Goal: Communication & Community: Answer question/provide support

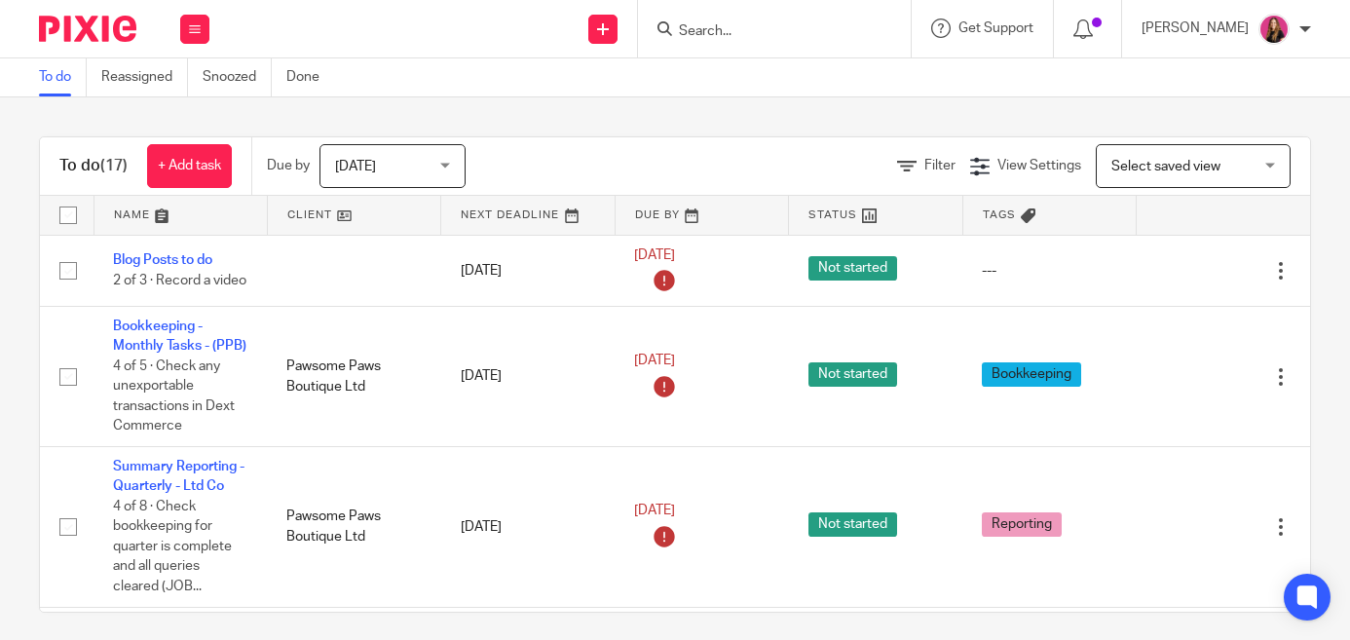
click at [355, 226] on link at bounding box center [354, 215] width 172 height 39
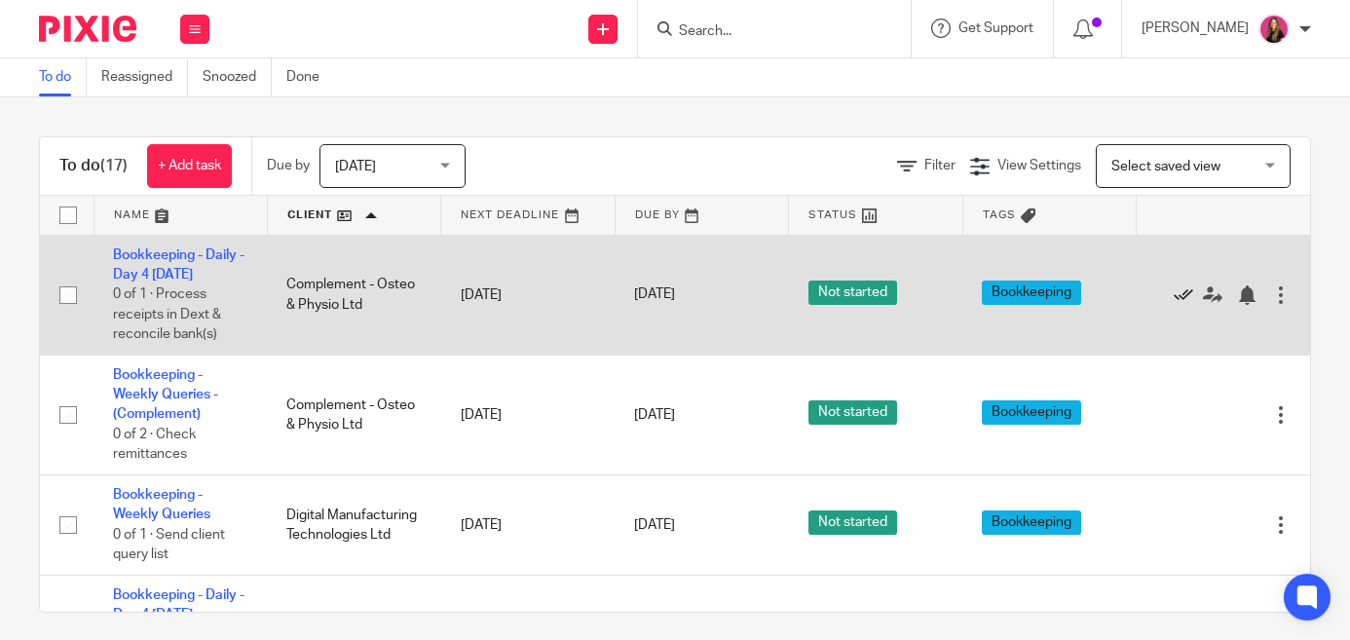
click at [1185, 297] on icon at bounding box center [1183, 294] width 19 height 19
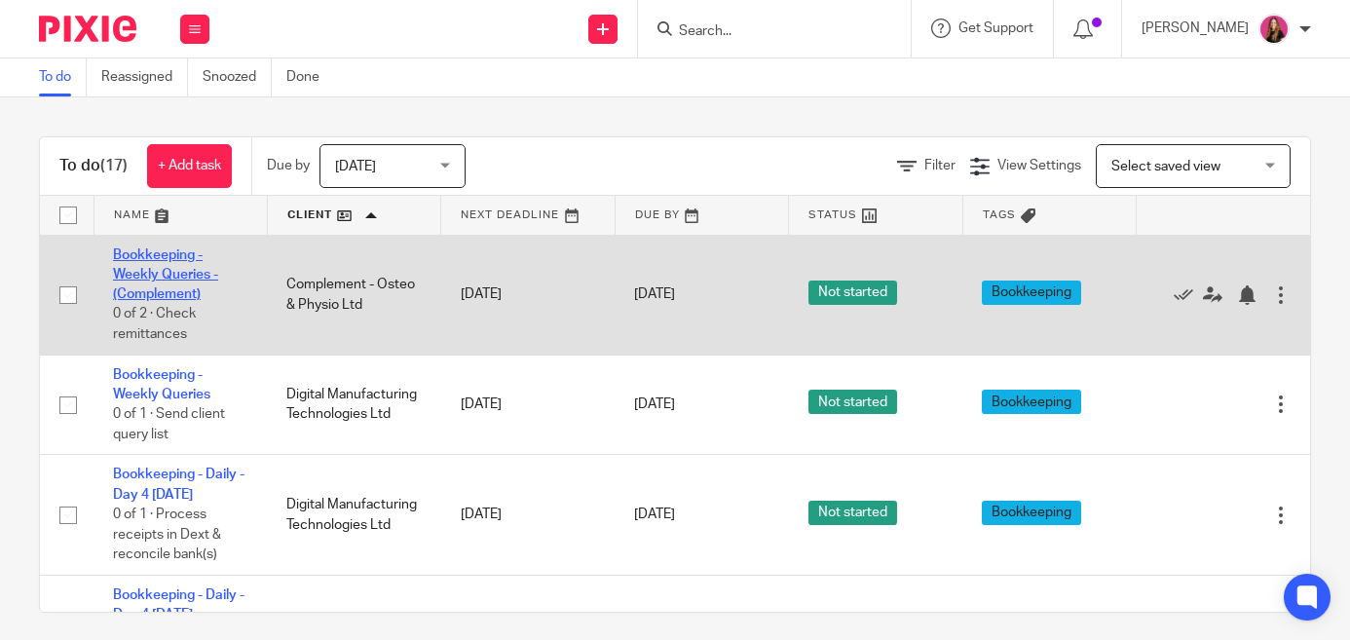
click at [189, 278] on link "Bookkeeping - Weekly Queries - (Complement)" at bounding box center [165, 275] width 105 height 54
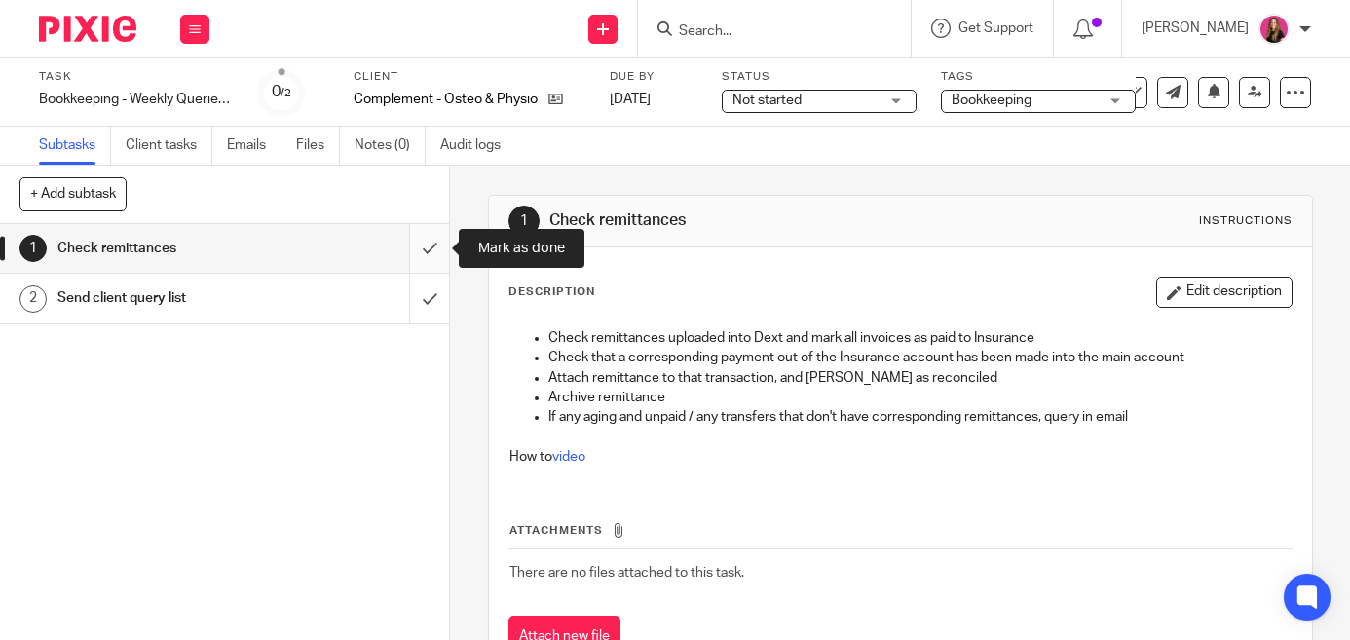
click at [421, 244] on input "submit" at bounding box center [224, 248] width 449 height 49
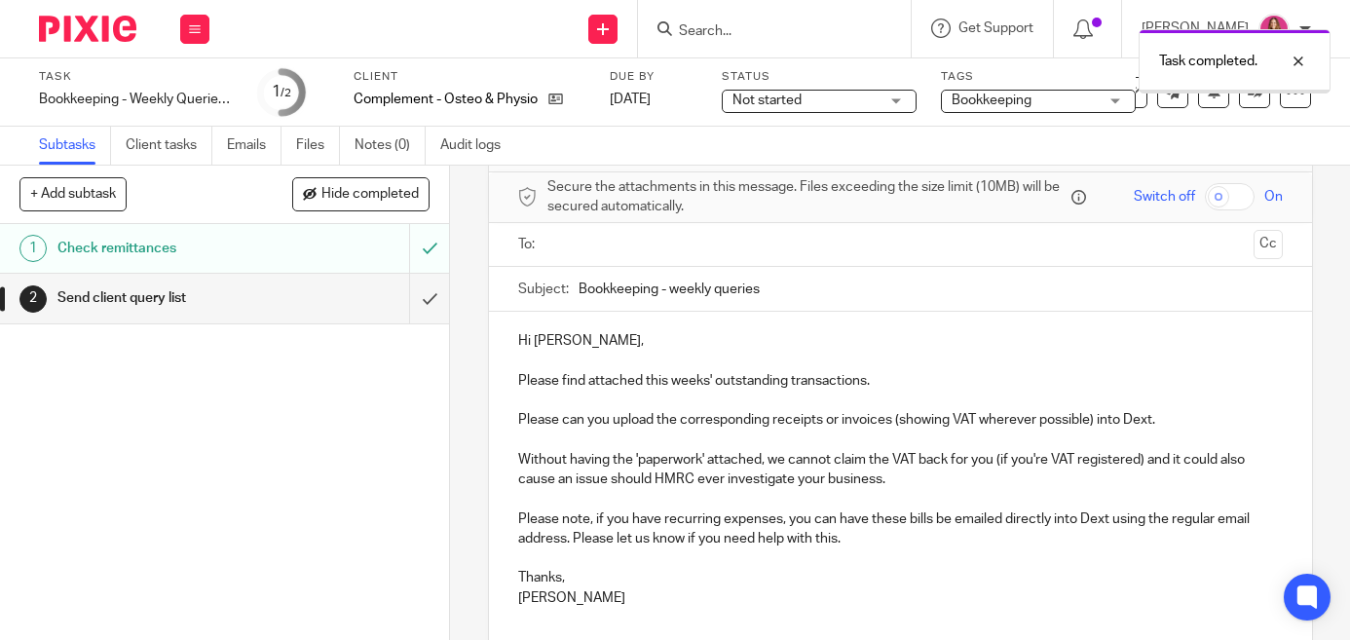
scroll to position [94, 0]
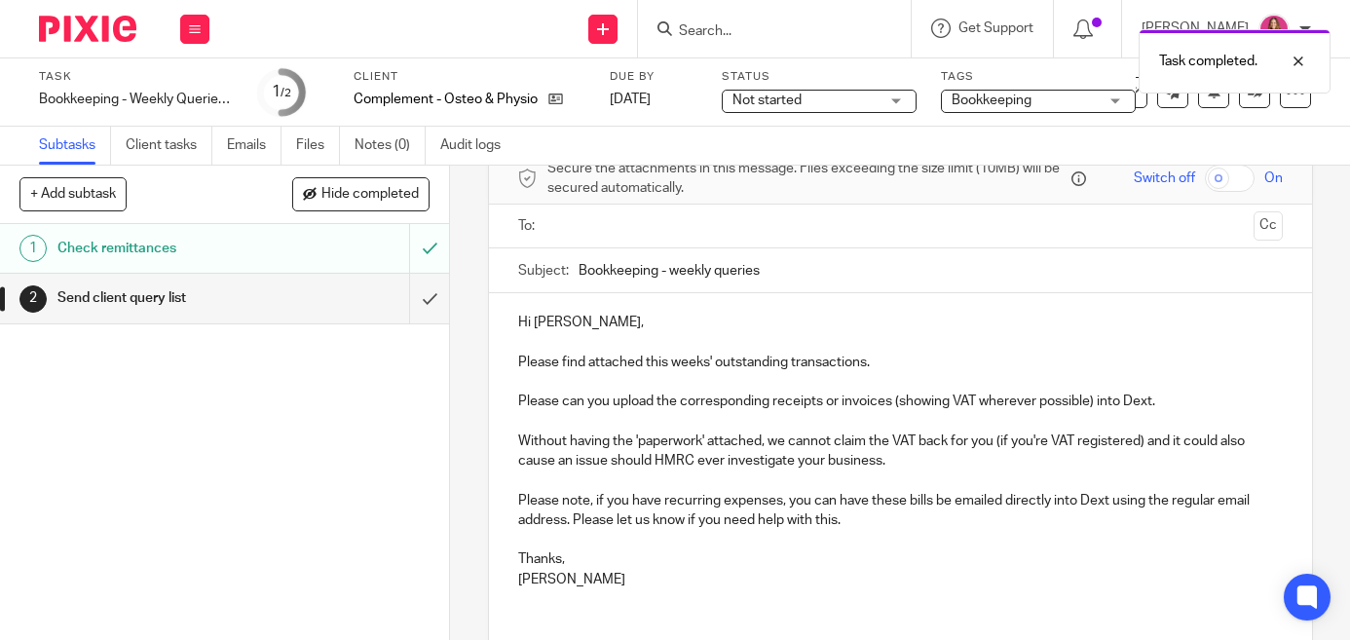
click at [821, 228] on input "text" at bounding box center [900, 226] width 692 height 22
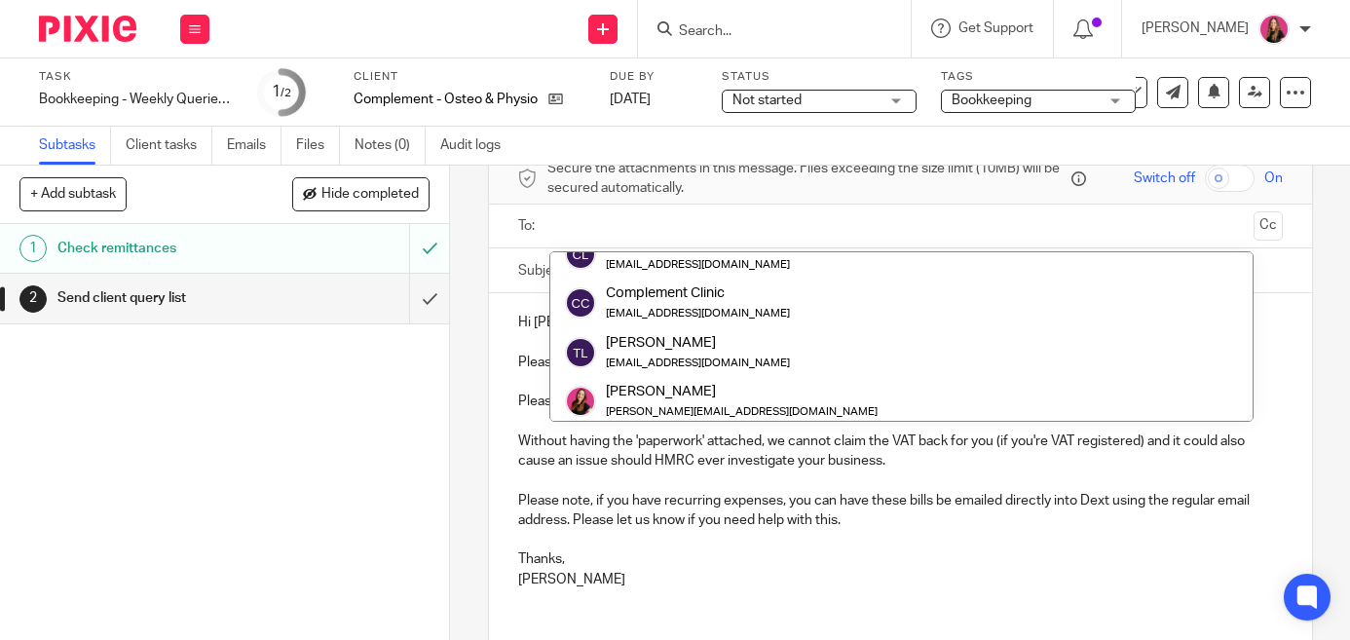
scroll to position [0, 0]
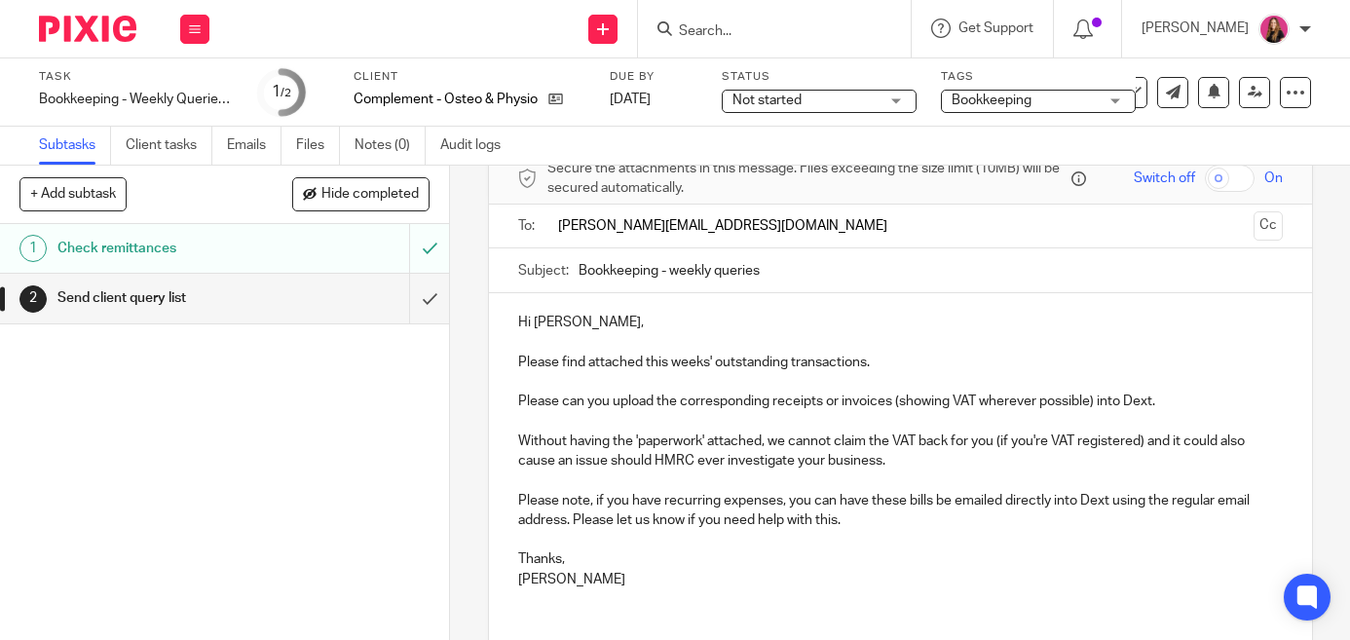
type input "tommaso@complement-osteo.co.uk"
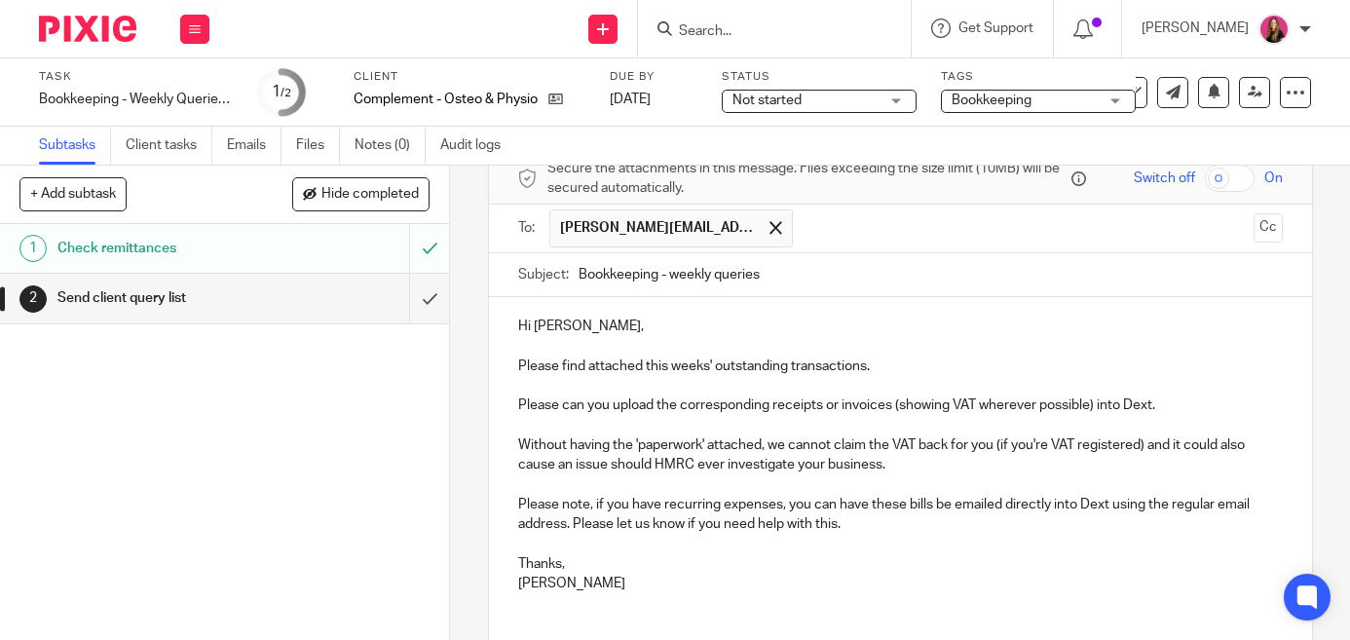
click at [847, 530] on div "Hi Tommaso, Please find attached this weeks' outstanding transactions. Please c…" at bounding box center [900, 452] width 823 height 311
click at [728, 222] on span "tommaso@complement-osteo.co.uk" at bounding box center [657, 227] width 195 height 19
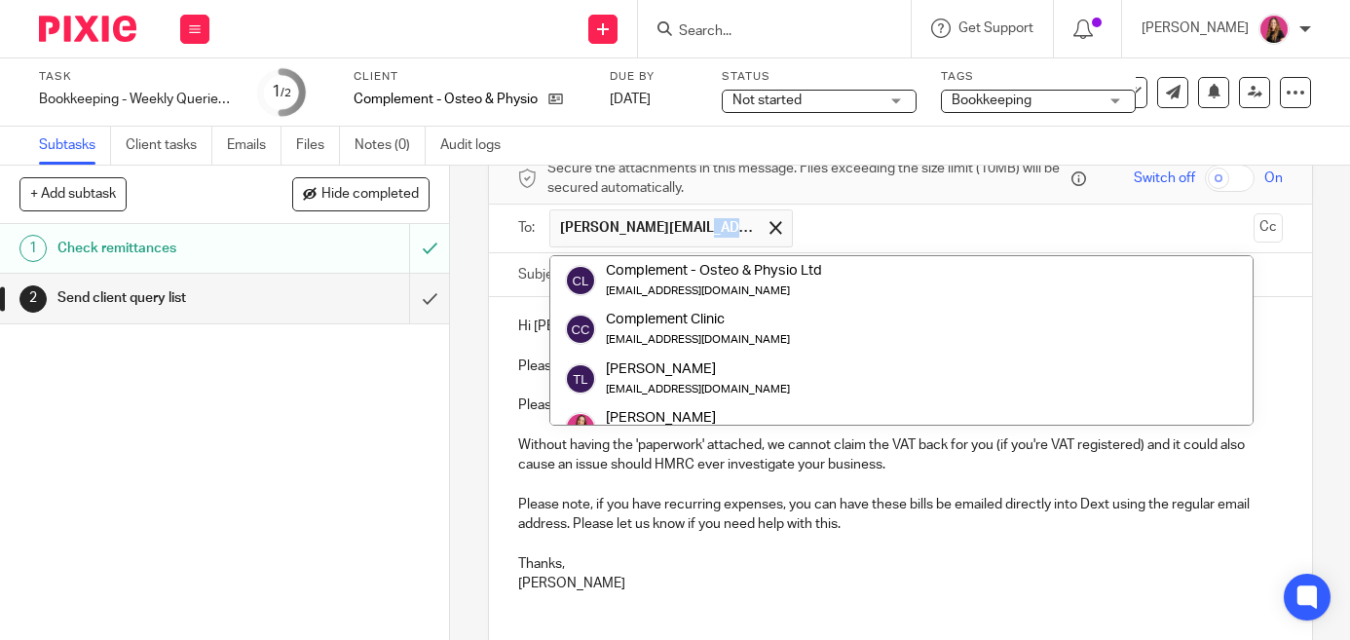
click at [728, 222] on span "tommaso@complement-osteo.co.uk" at bounding box center [657, 227] width 195 height 19
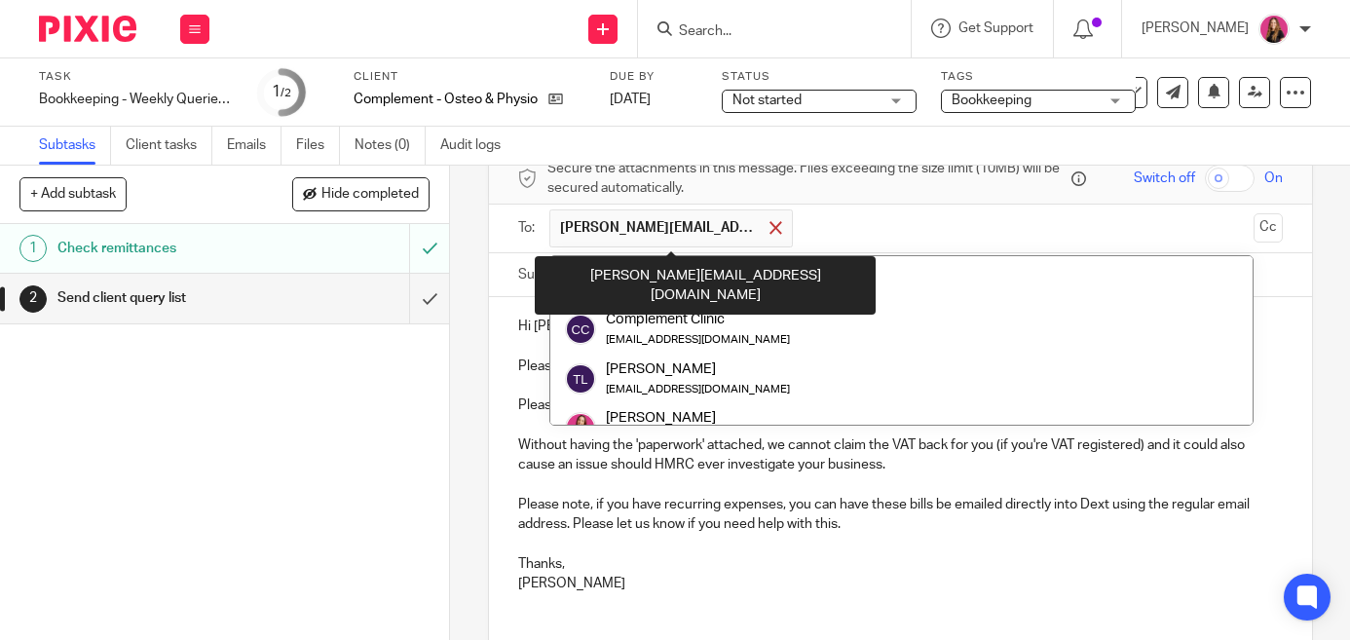
click at [777, 235] on div at bounding box center [776, 227] width 22 height 29
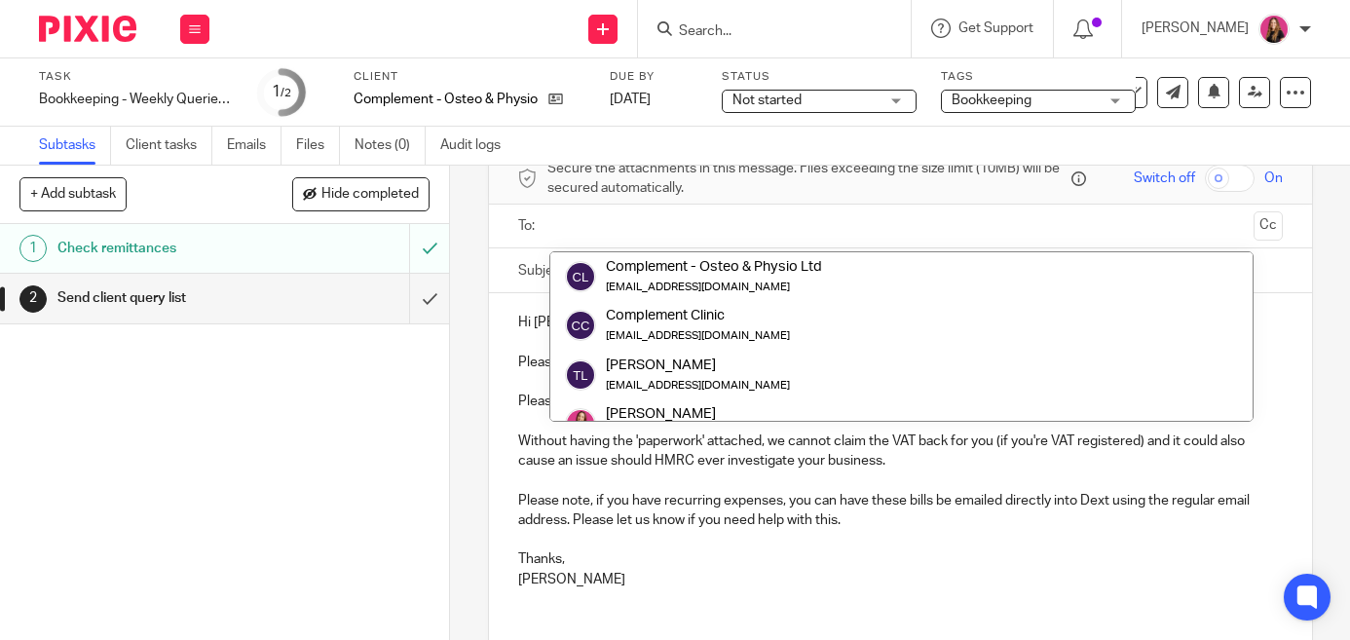
click at [614, 233] on input "text" at bounding box center [900, 226] width 692 height 22
paste input "tommaso@complement-osteo.com"
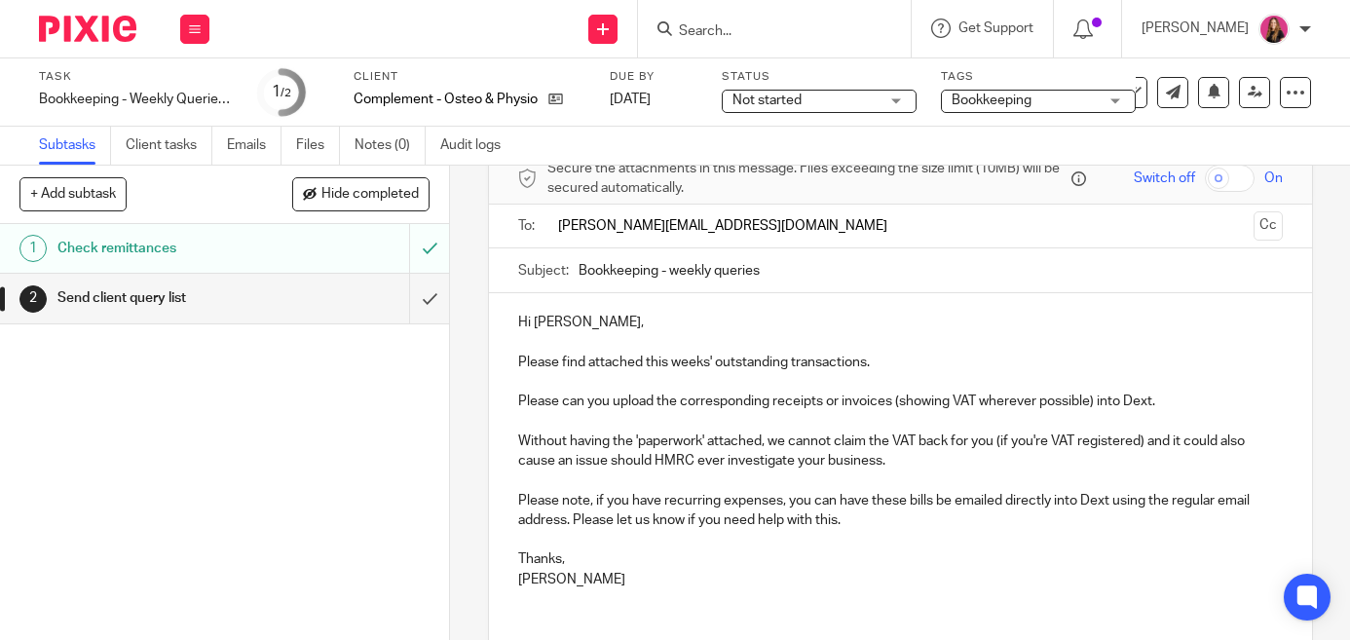
type input "tommaso@complement-osteo.com"
click at [822, 266] on input "Bookkeeping - weekly queries" at bounding box center [931, 270] width 704 height 44
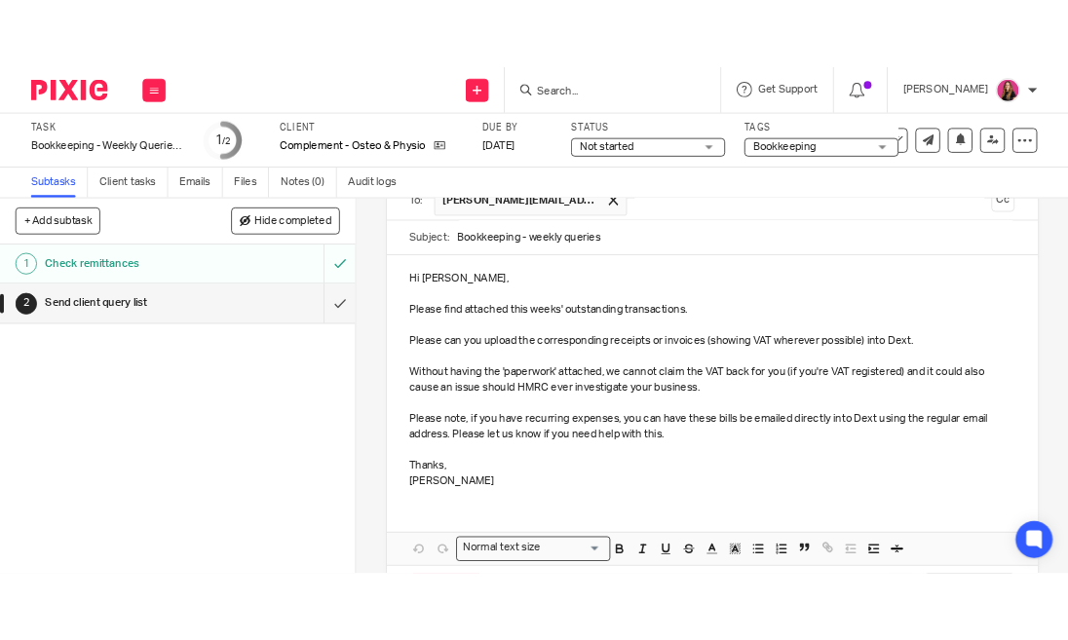
scroll to position [235, 0]
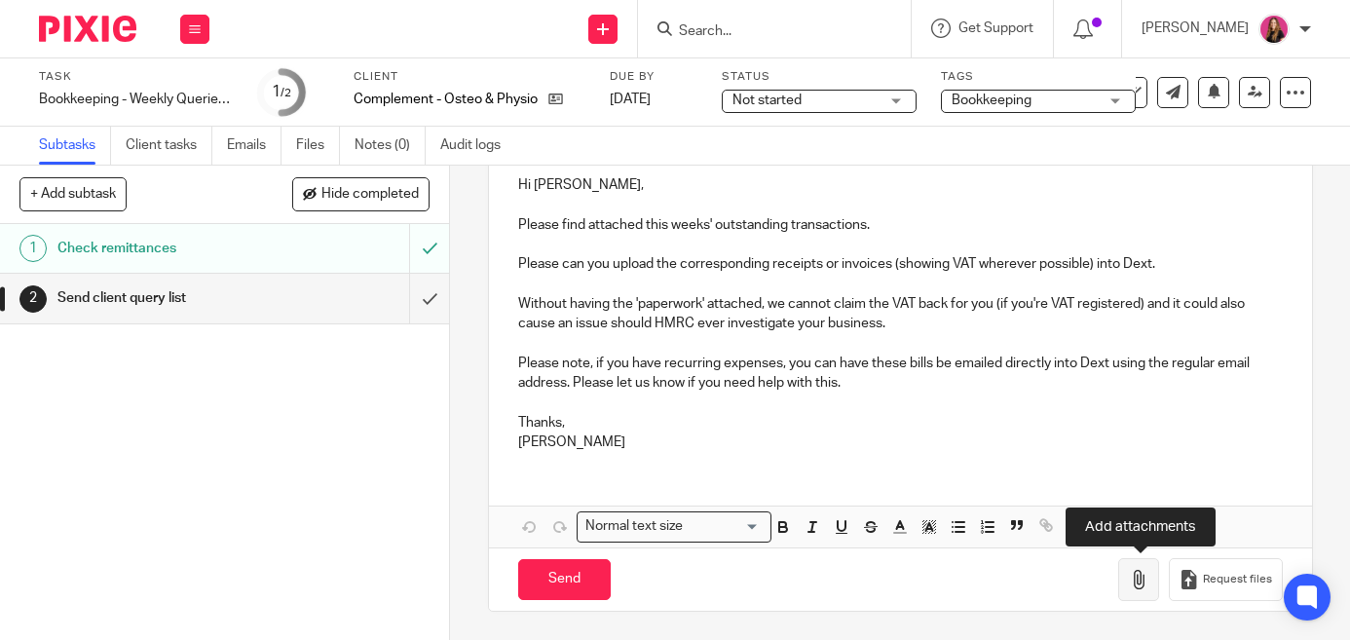
click at [1120, 564] on button "button" at bounding box center [1138, 580] width 41 height 44
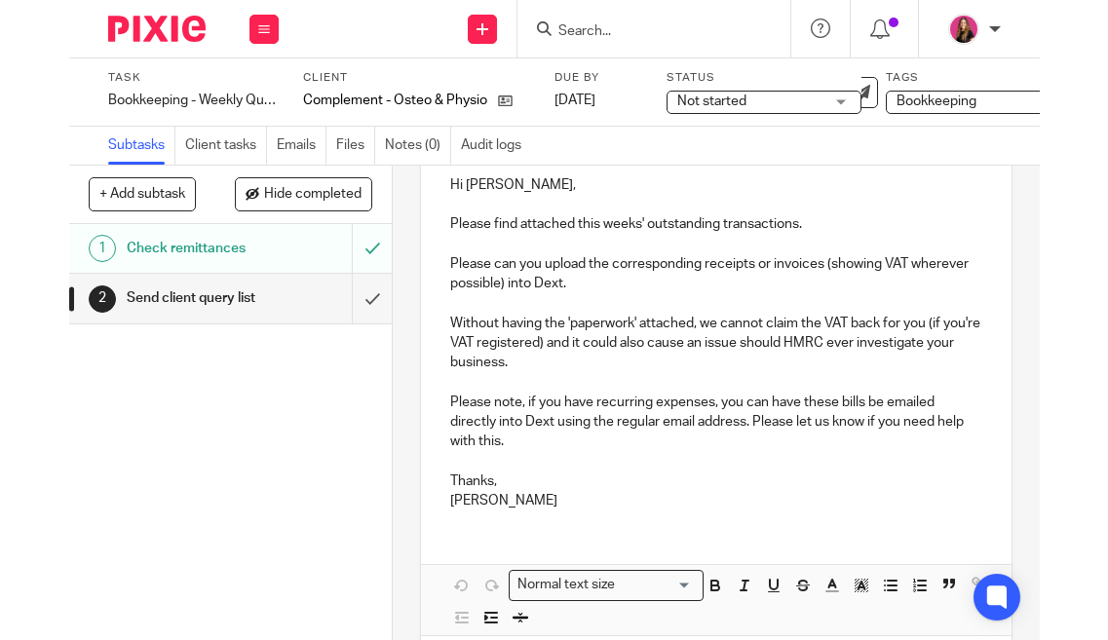
scroll to position [343, 0]
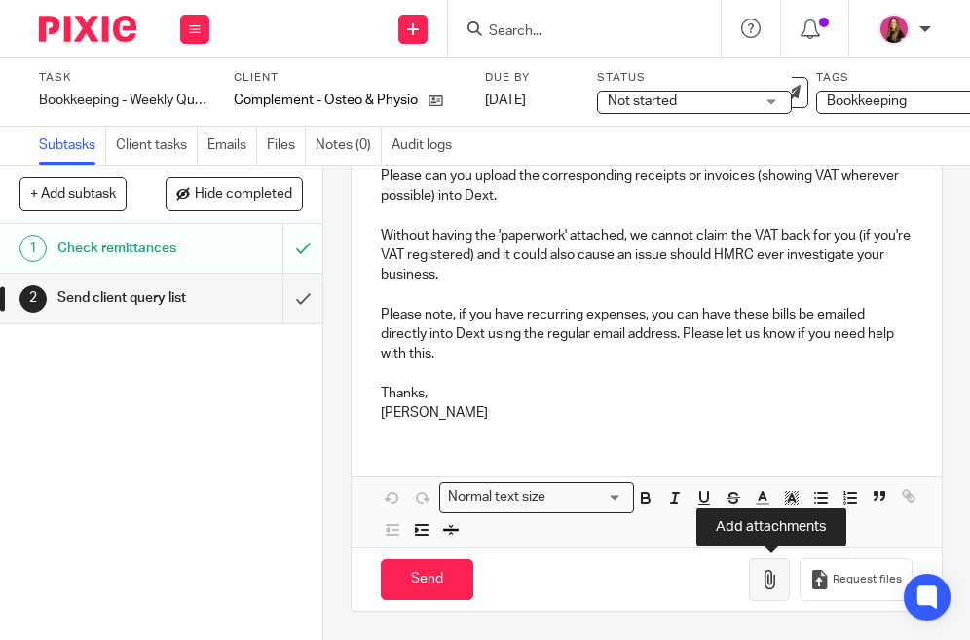
click at [768, 584] on icon "button" at bounding box center [769, 579] width 19 height 19
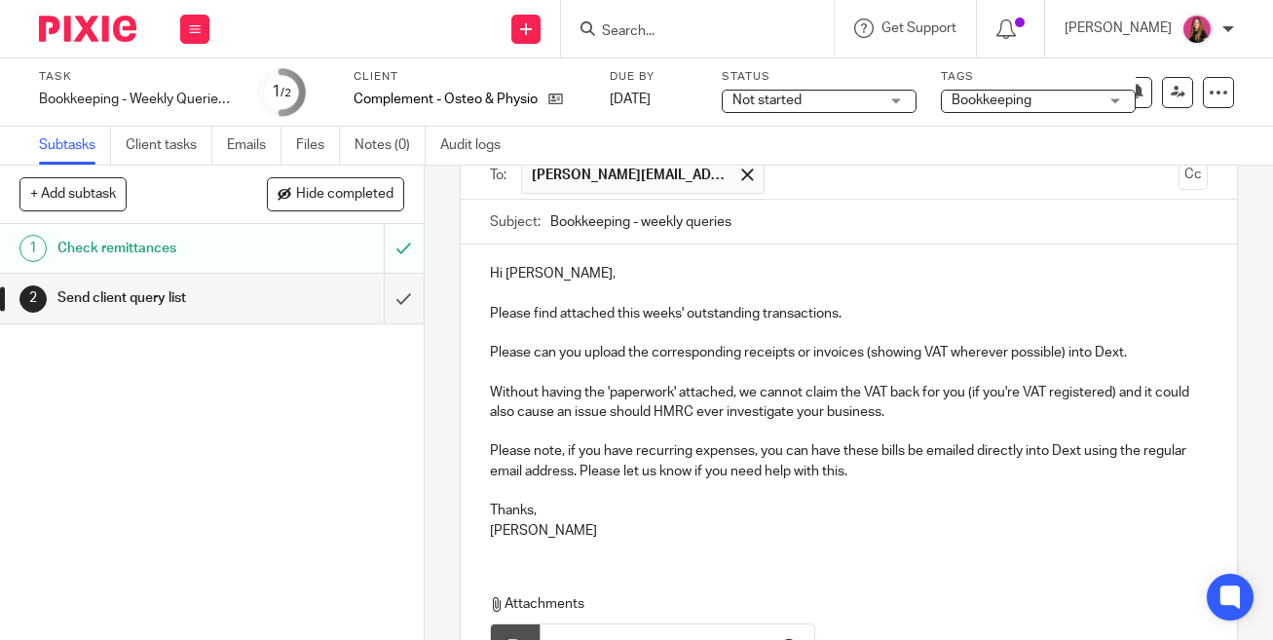
scroll to position [345, 0]
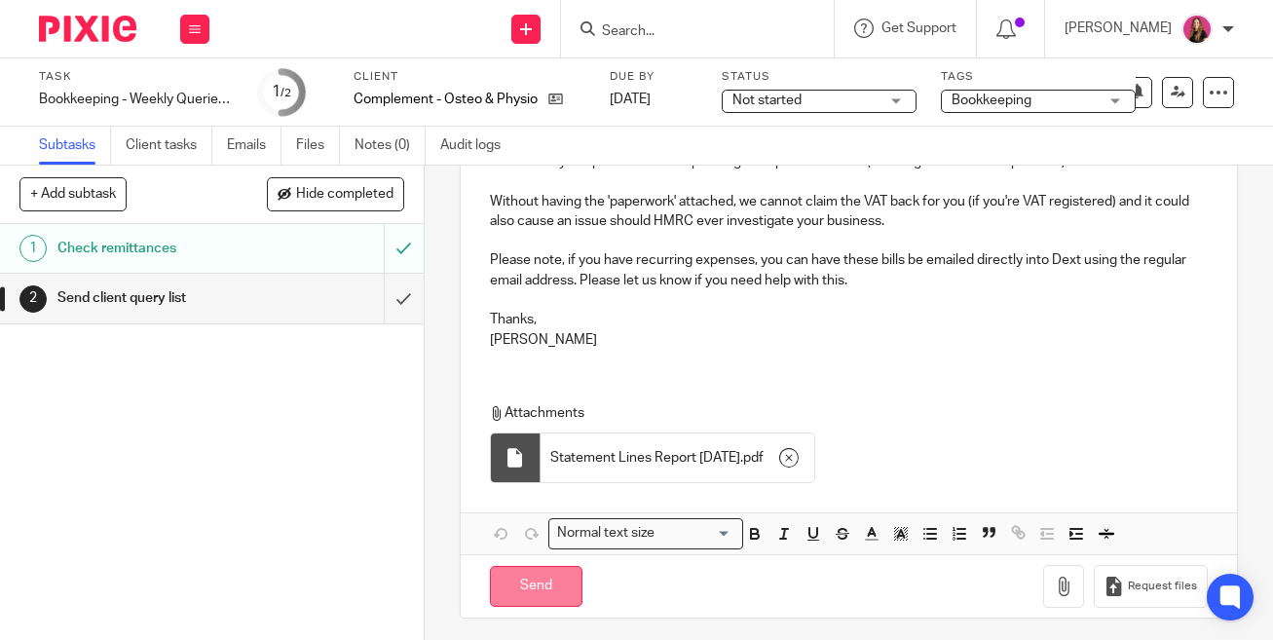
click at [535, 583] on input "Send" at bounding box center [536, 587] width 93 height 42
type input "Sent"
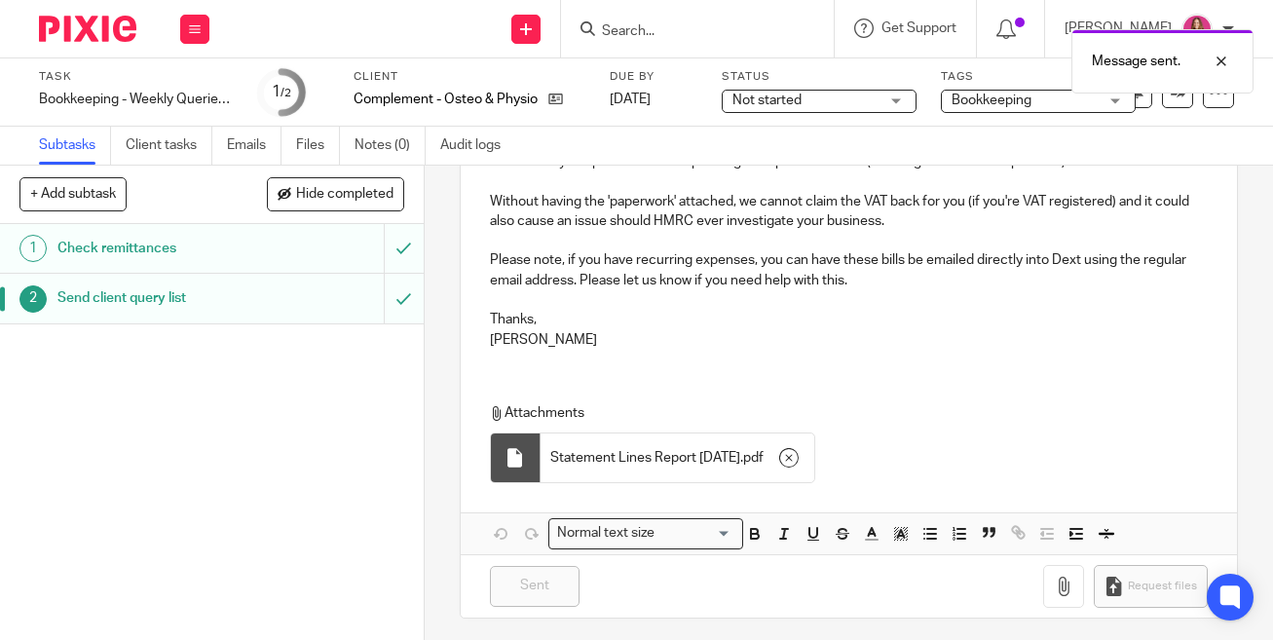
click at [110, 14] on div at bounding box center [80, 28] width 161 height 57
click at [114, 22] on img at bounding box center [87, 29] width 97 height 26
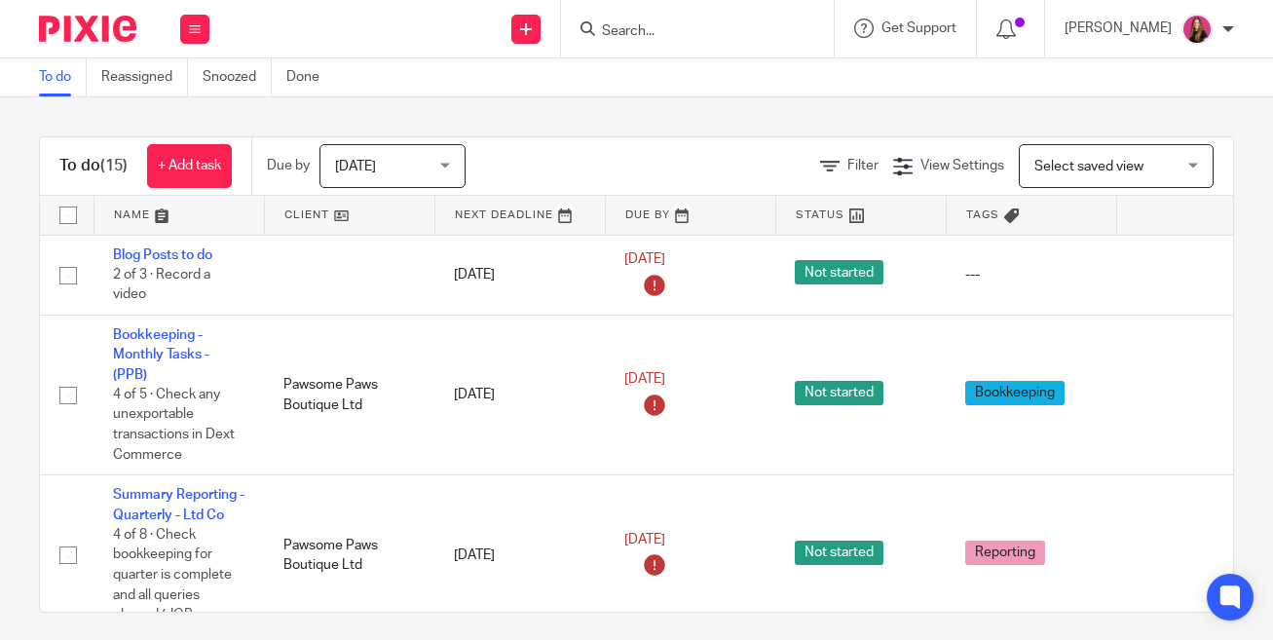
click at [347, 208] on link at bounding box center [349, 215] width 169 height 39
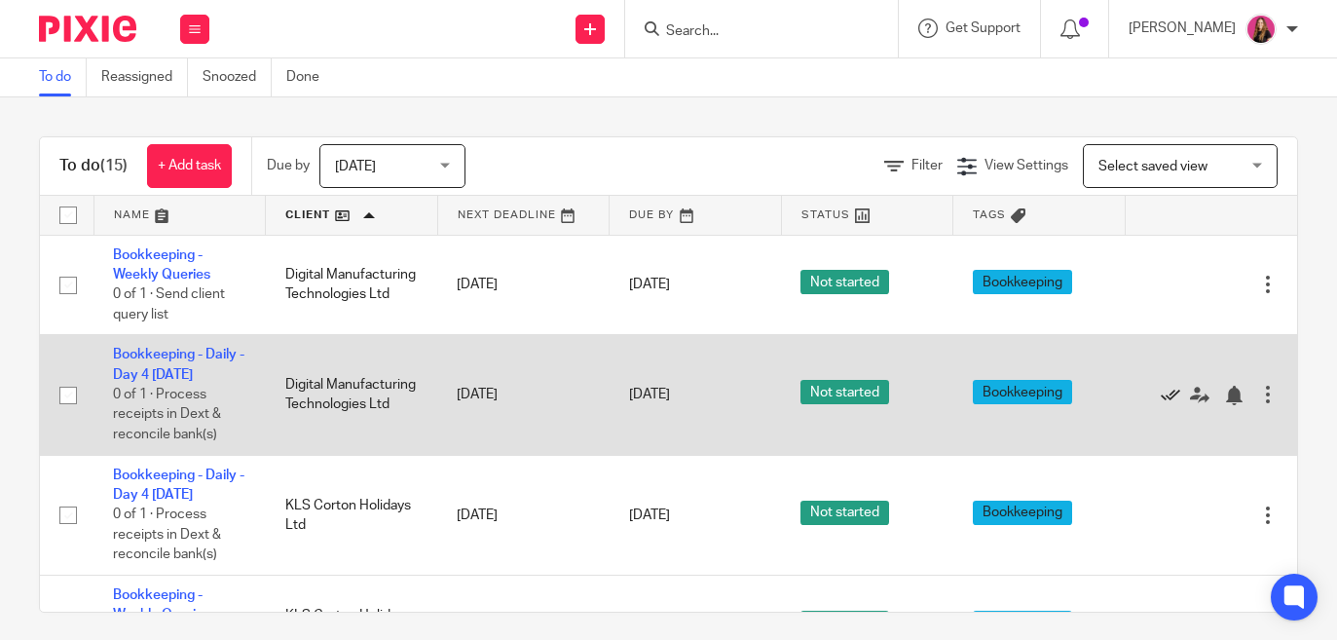
click at [1162, 400] on icon at bounding box center [1170, 395] width 19 height 19
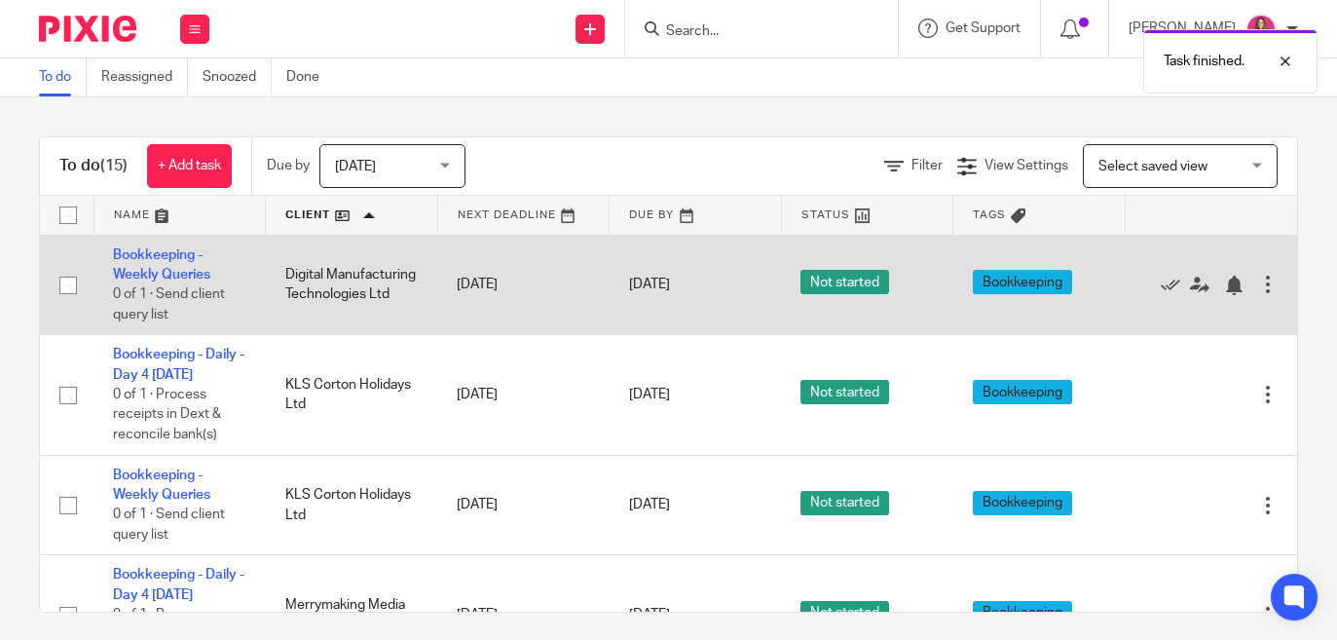
click at [178, 243] on td "Bookkeeping - Weekly Queries 0 of 1 · Send client query list" at bounding box center [180, 285] width 172 height 100
click at [168, 253] on link "Bookkeeping - Weekly Queries" at bounding box center [161, 264] width 97 height 33
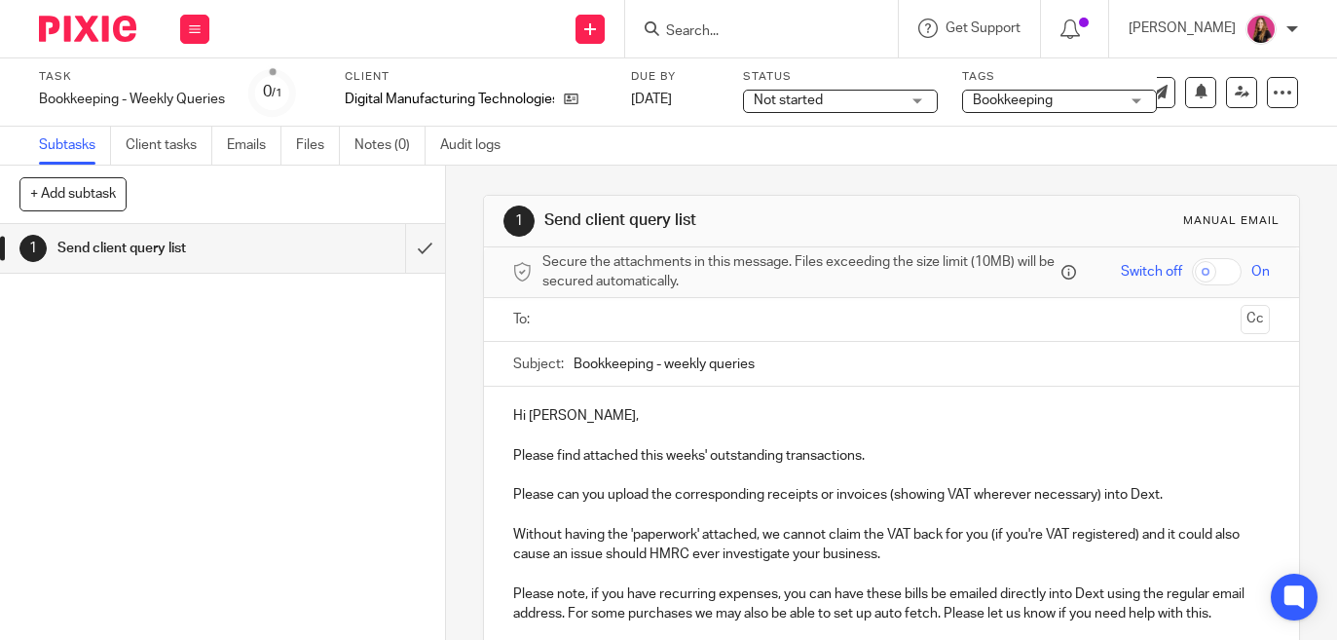
click at [706, 314] on input "text" at bounding box center [891, 320] width 684 height 22
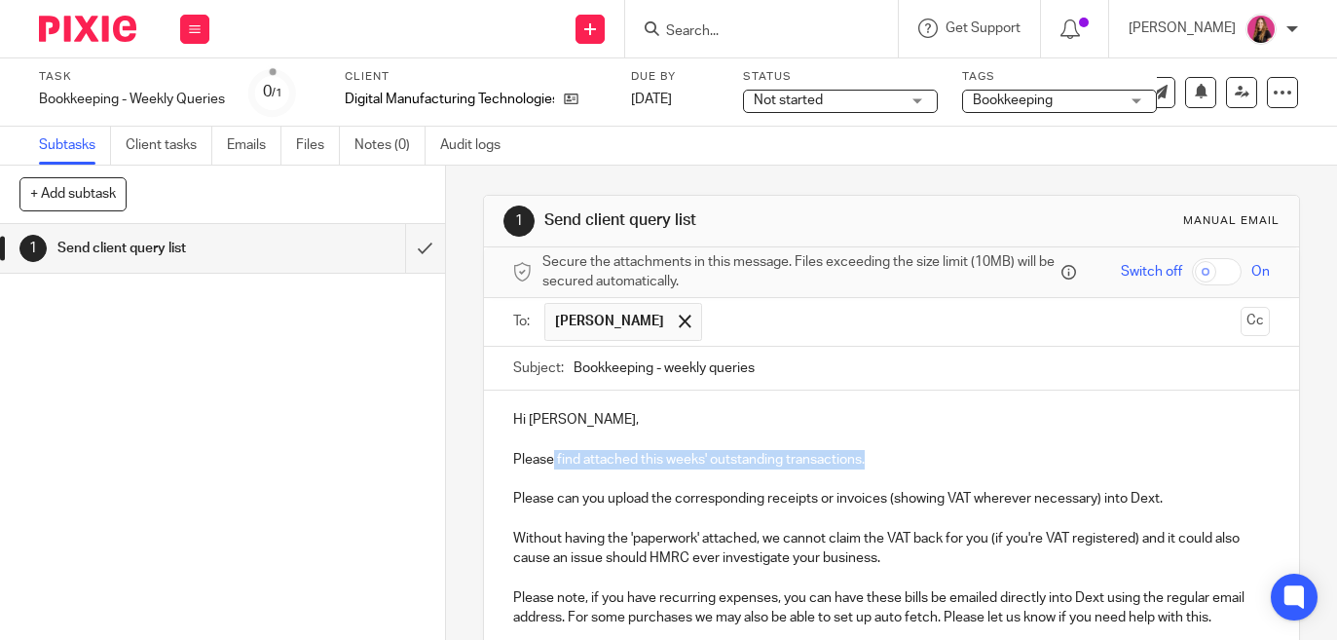
drag, startPoint x: 879, startPoint y: 457, endPoint x: 556, endPoint y: 465, distance: 322.5
click at [555, 464] on p "Please find attached this weeks' outstanding transactions." at bounding box center [891, 451] width 757 height 40
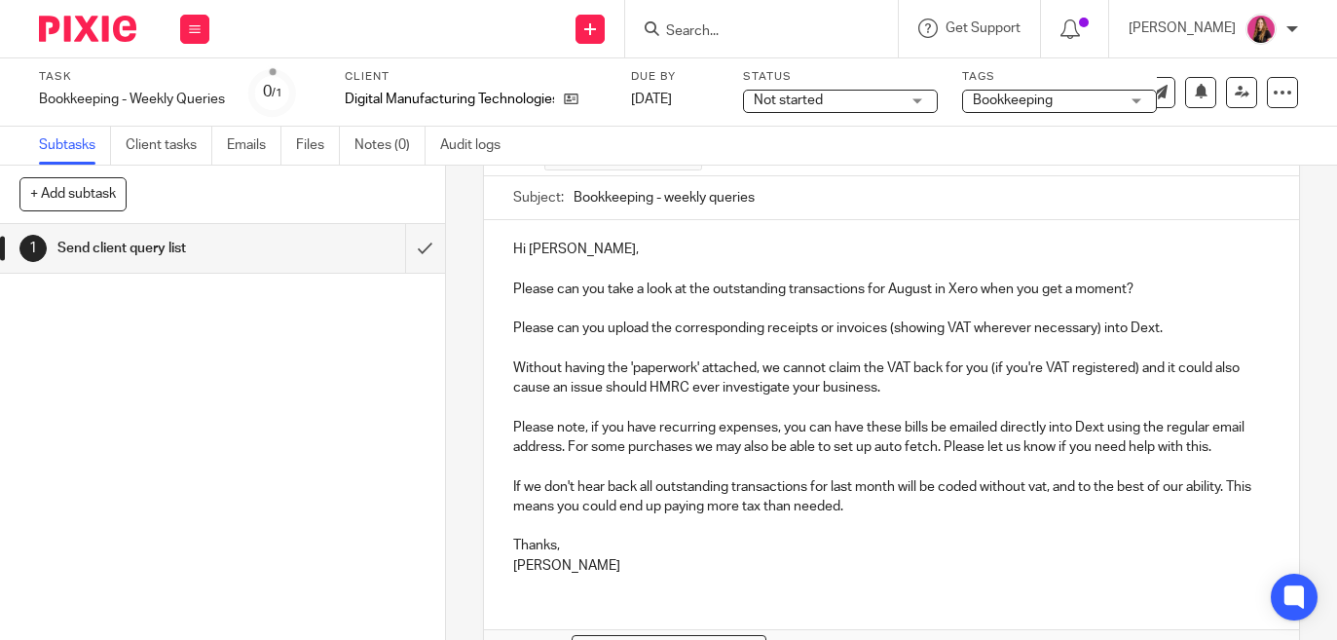
scroll to position [294, 0]
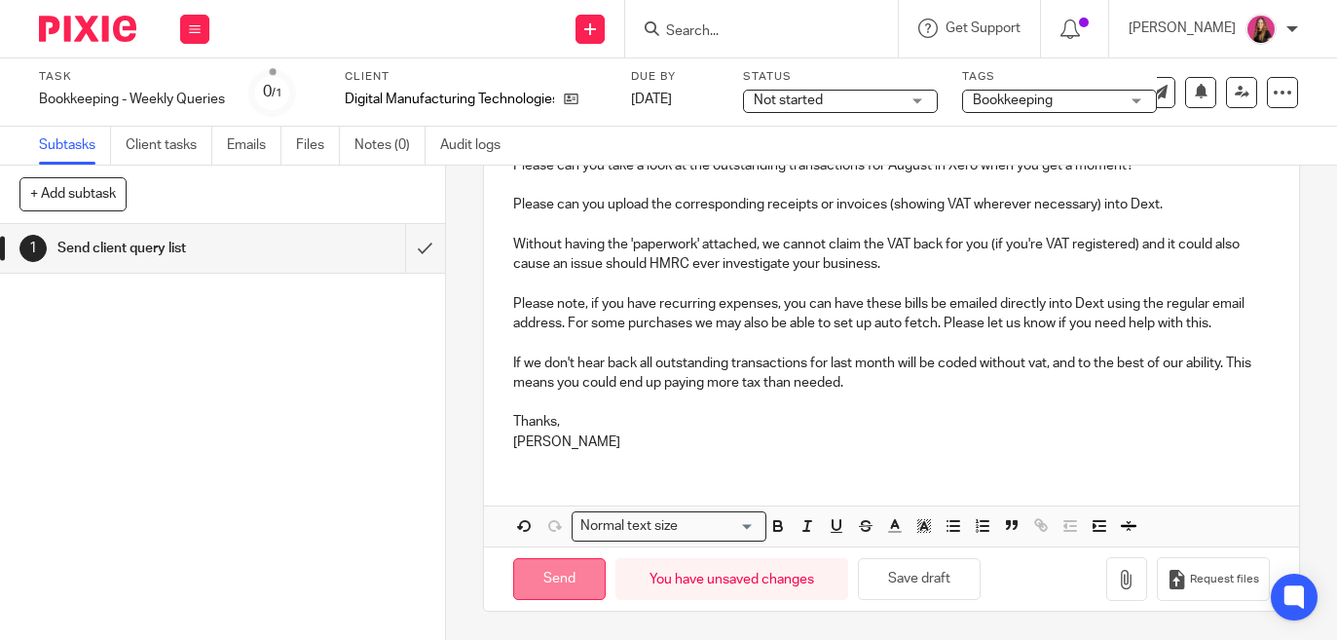
click at [563, 588] on input "Send" at bounding box center [559, 579] width 93 height 42
type input "Sent"
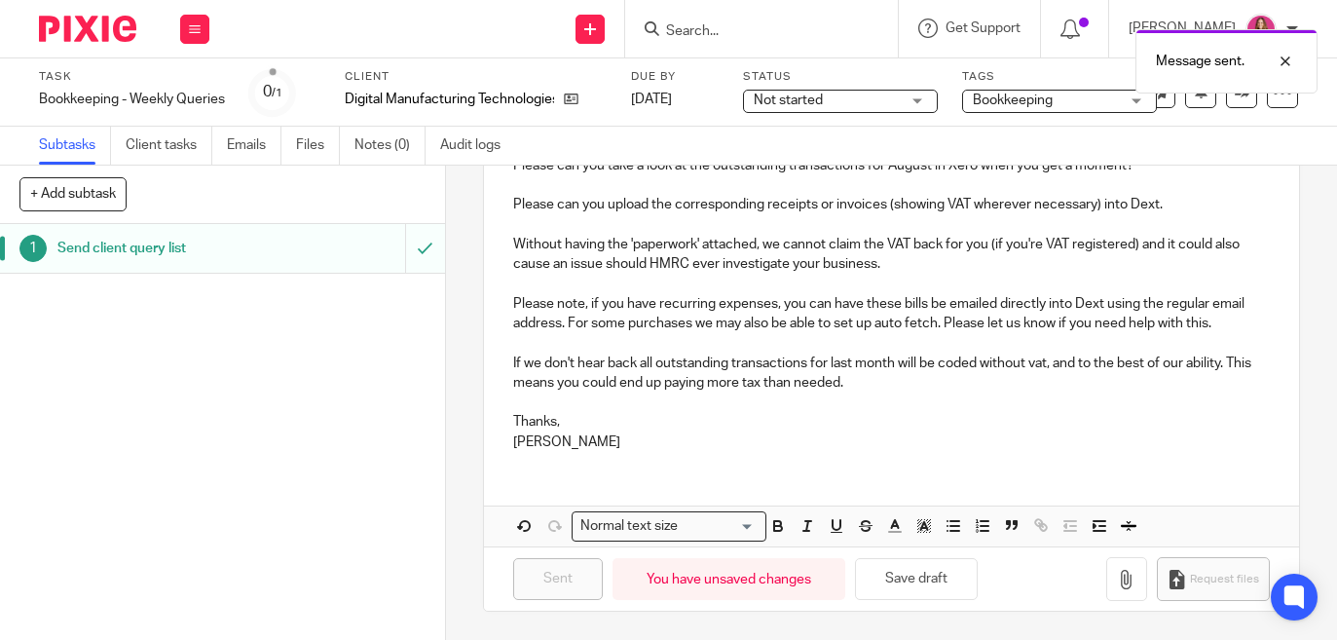
click at [109, 30] on img at bounding box center [87, 29] width 97 height 26
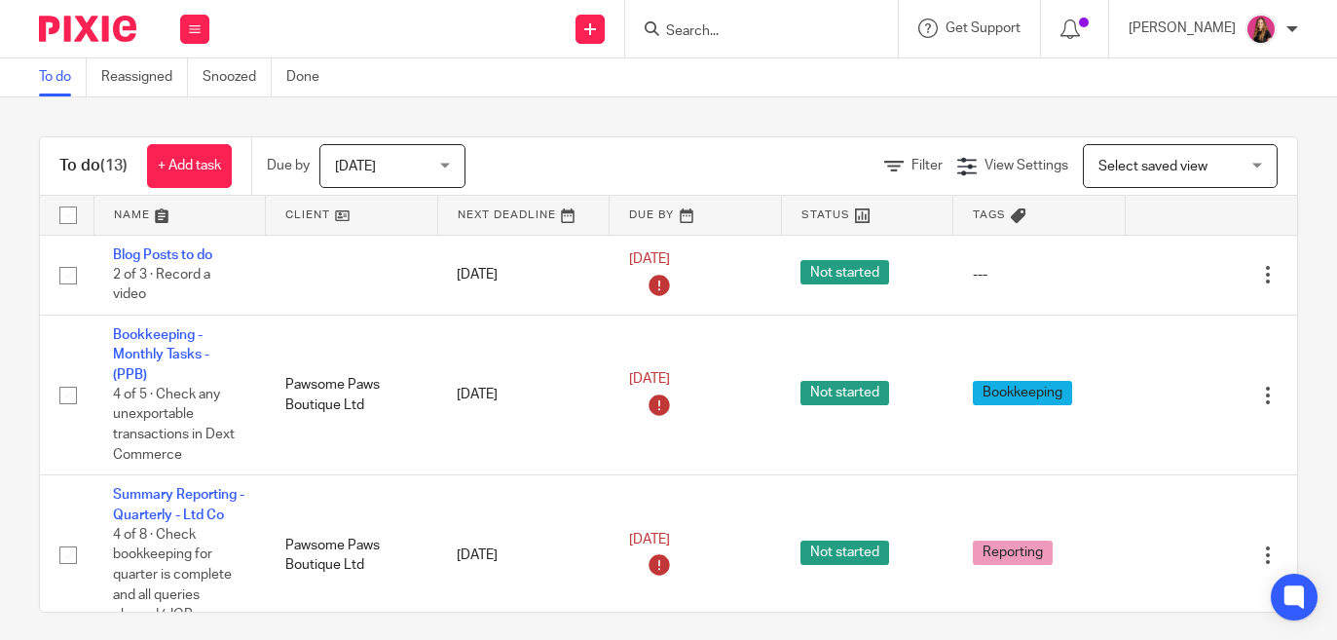
click at [388, 208] on link at bounding box center [351, 215] width 171 height 39
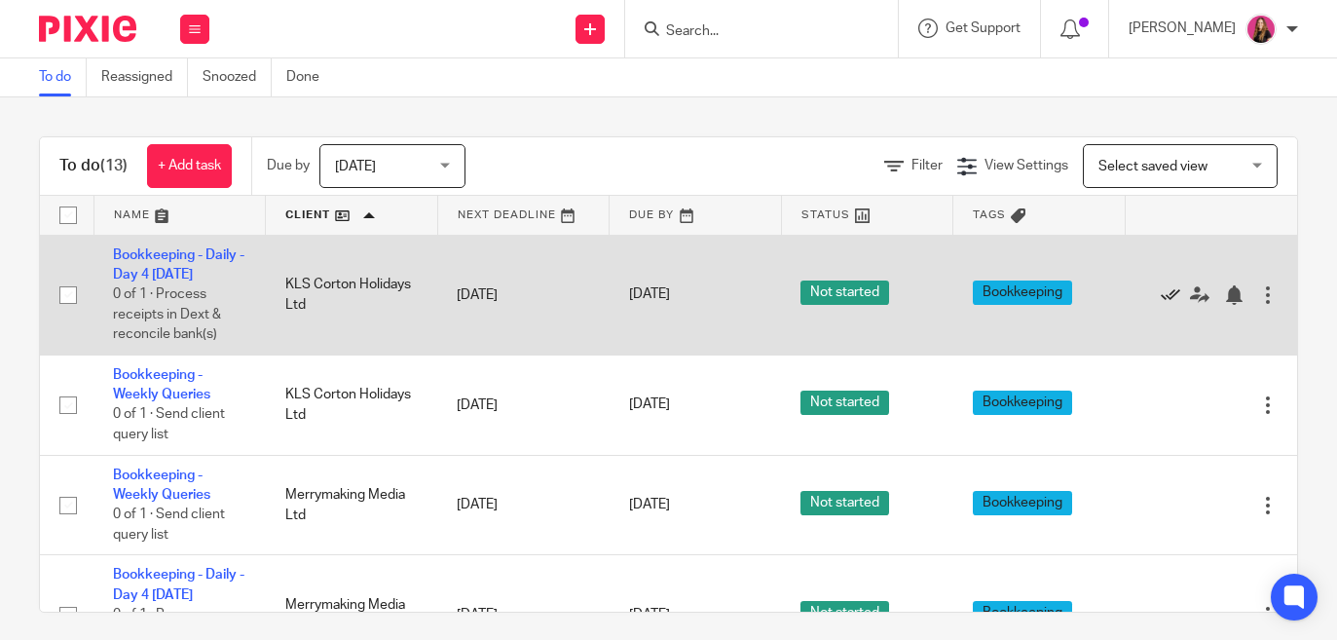
click at [1175, 295] on icon at bounding box center [1170, 294] width 19 height 19
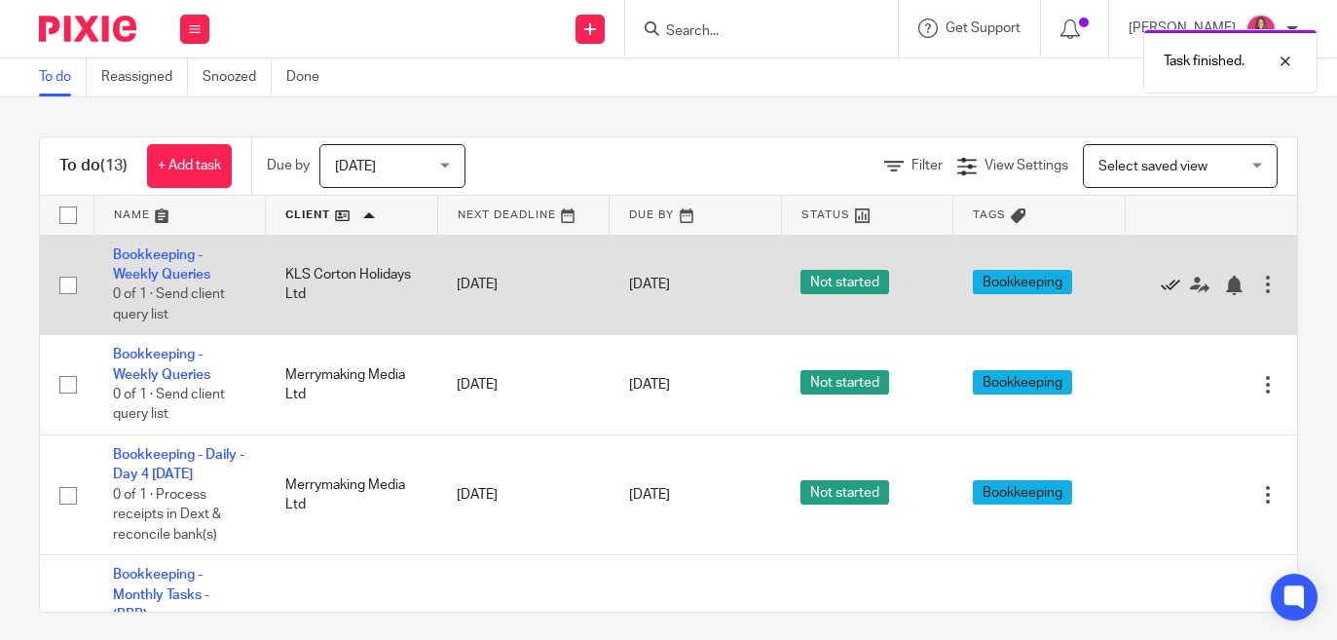
click at [1171, 287] on icon at bounding box center [1170, 285] width 19 height 19
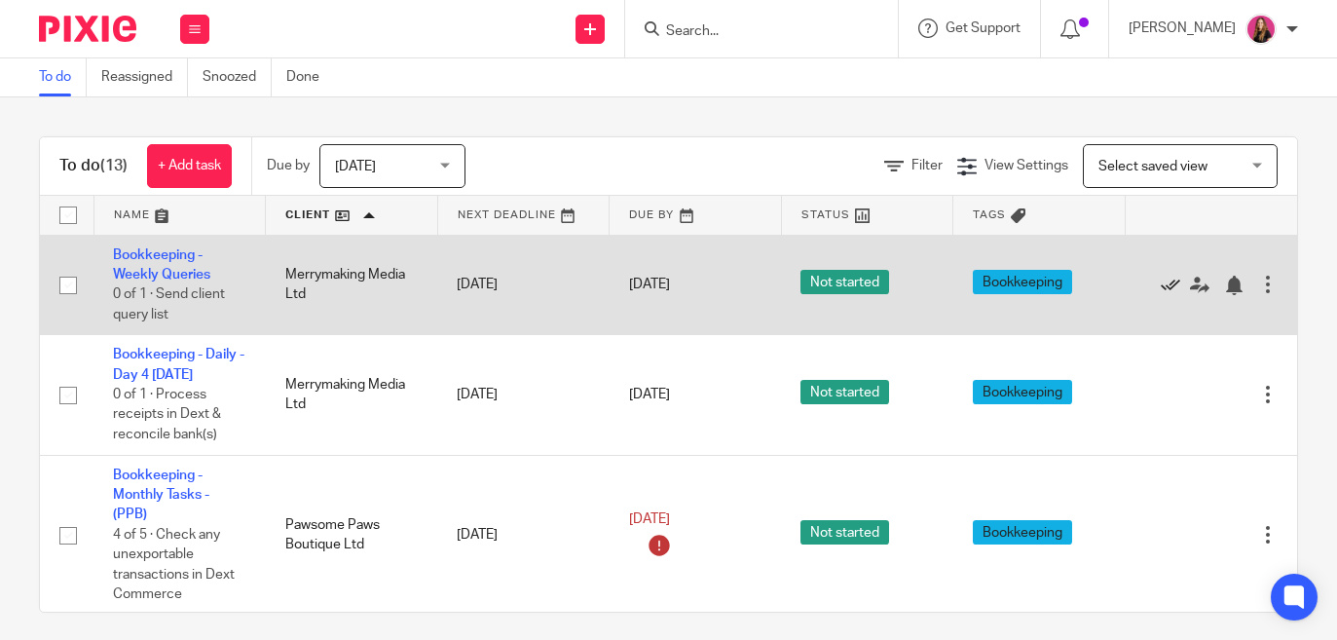
click at [1173, 281] on icon at bounding box center [1170, 285] width 19 height 19
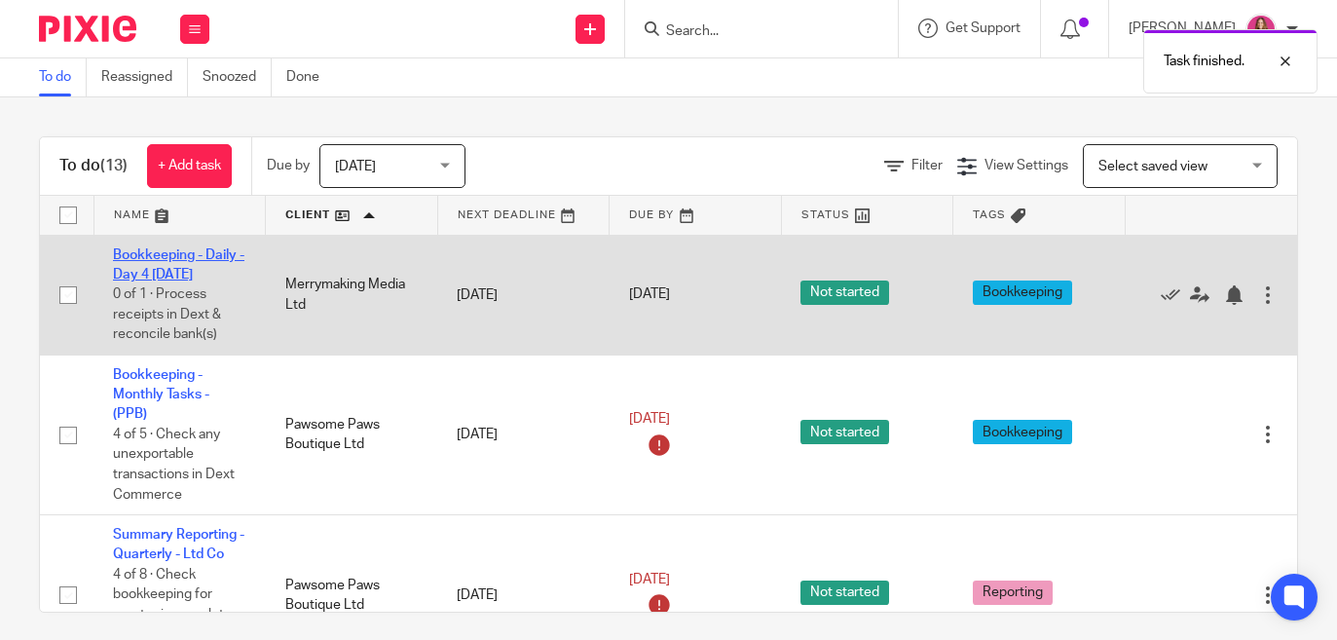
click at [181, 255] on link "Bookkeeping - Daily - Day 4 [DATE]" at bounding box center [179, 264] width 132 height 33
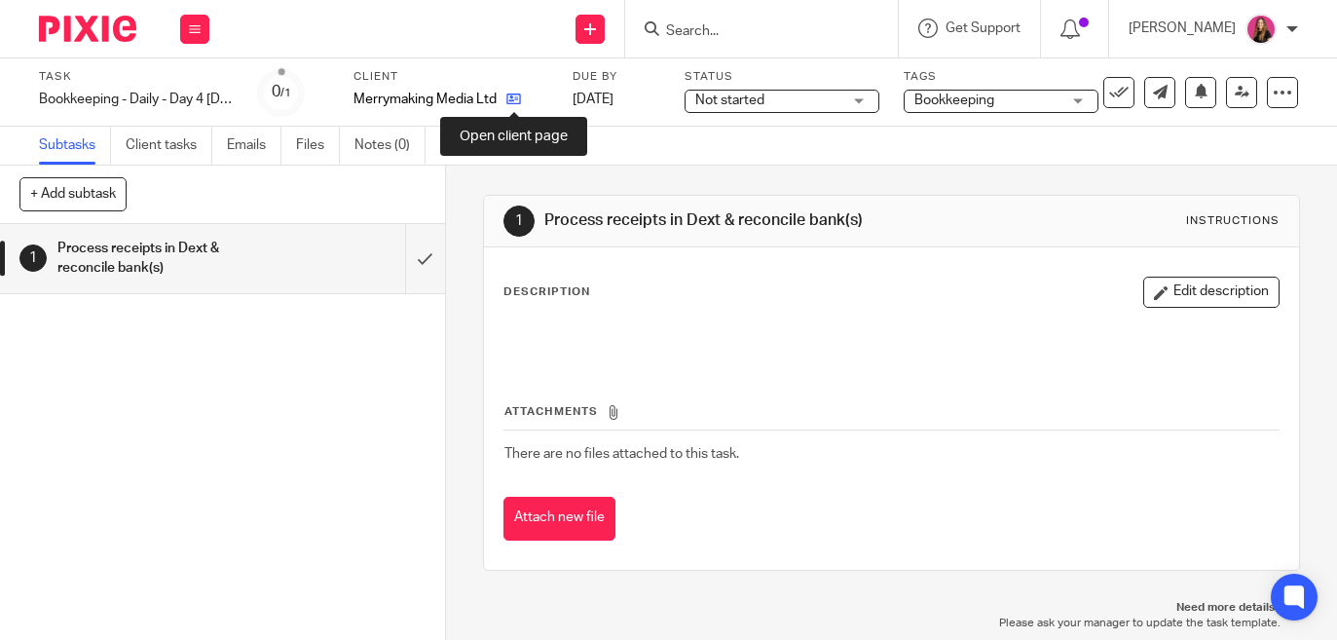
click at [518, 96] on icon at bounding box center [514, 99] width 15 height 15
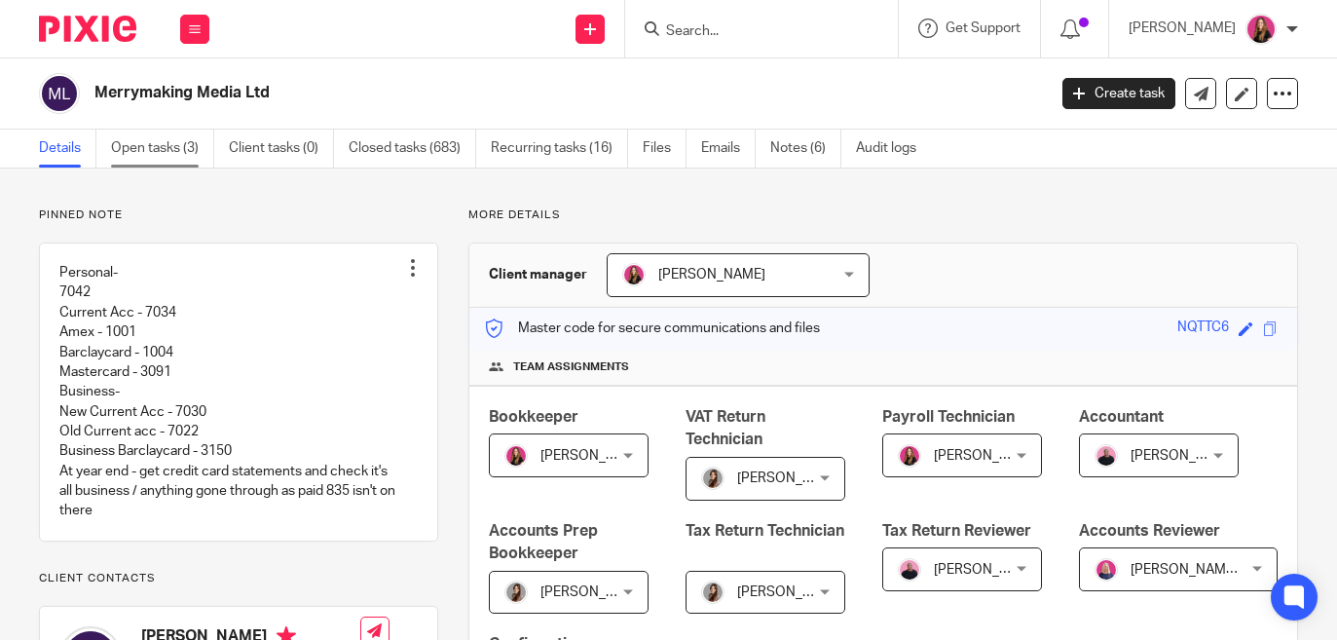
click at [189, 155] on link "Open tasks (3)" at bounding box center [162, 149] width 103 height 38
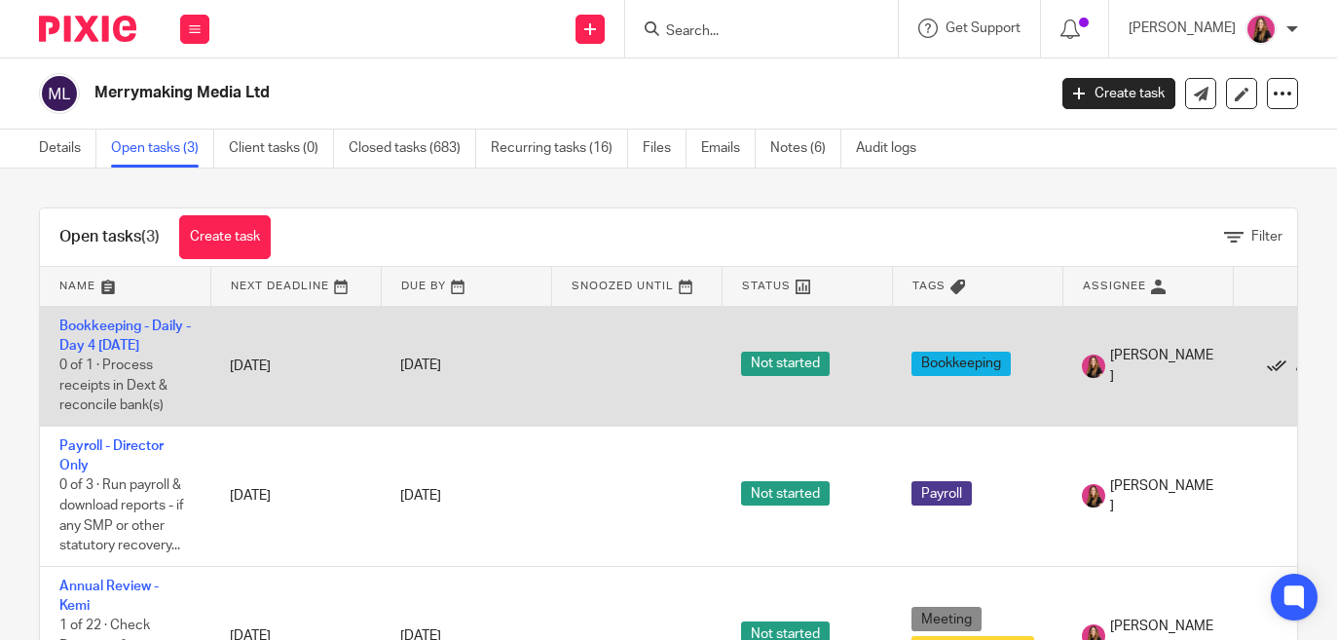
click at [1275, 371] on icon at bounding box center [1276, 366] width 19 height 19
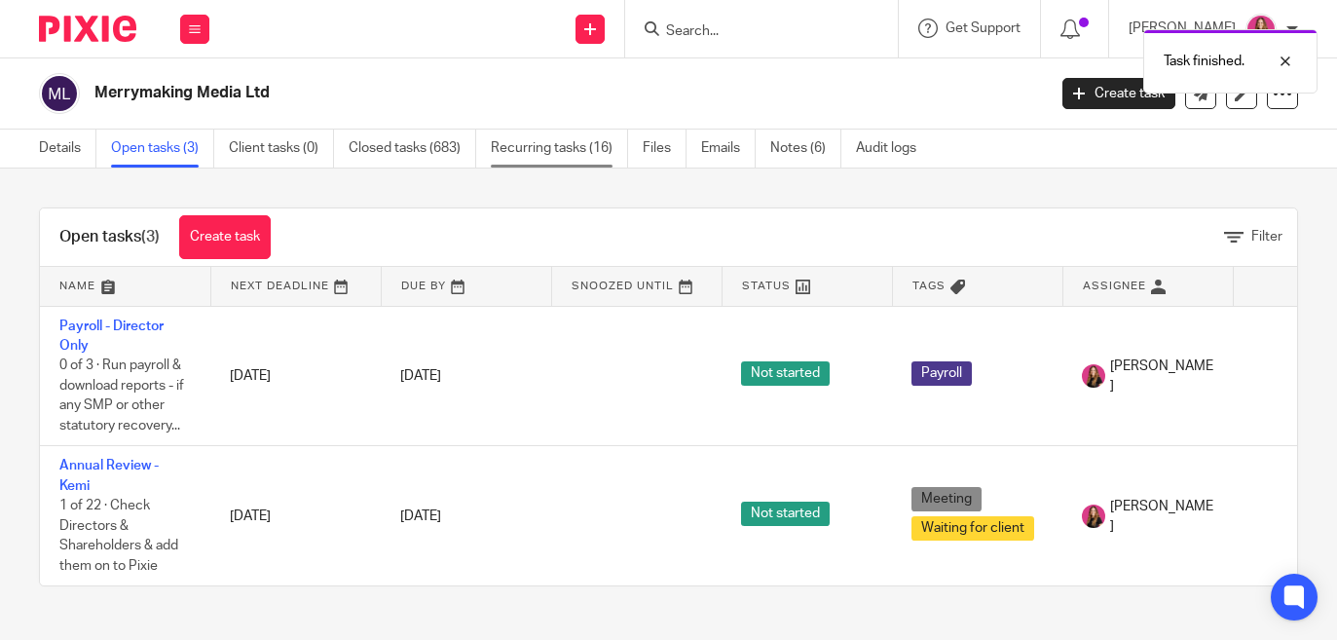
click at [529, 149] on link "Recurring tasks (16)" at bounding box center [559, 149] width 137 height 38
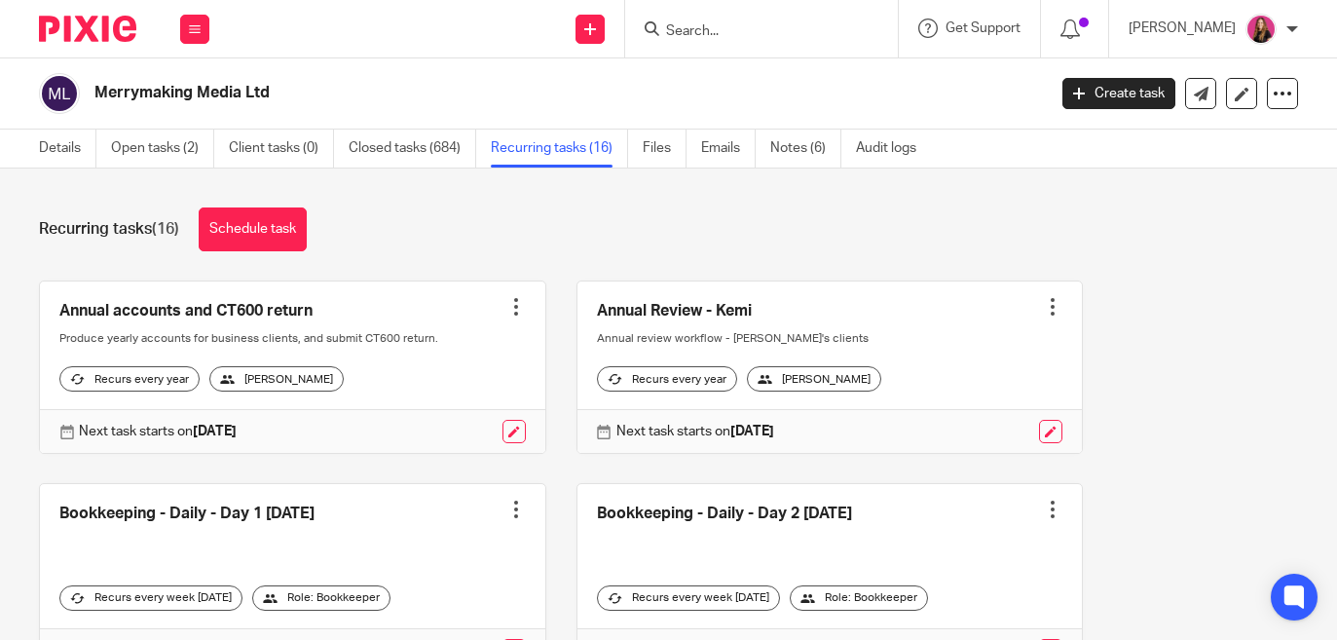
click at [395, 143] on link "Closed tasks (684)" at bounding box center [413, 149] width 128 height 38
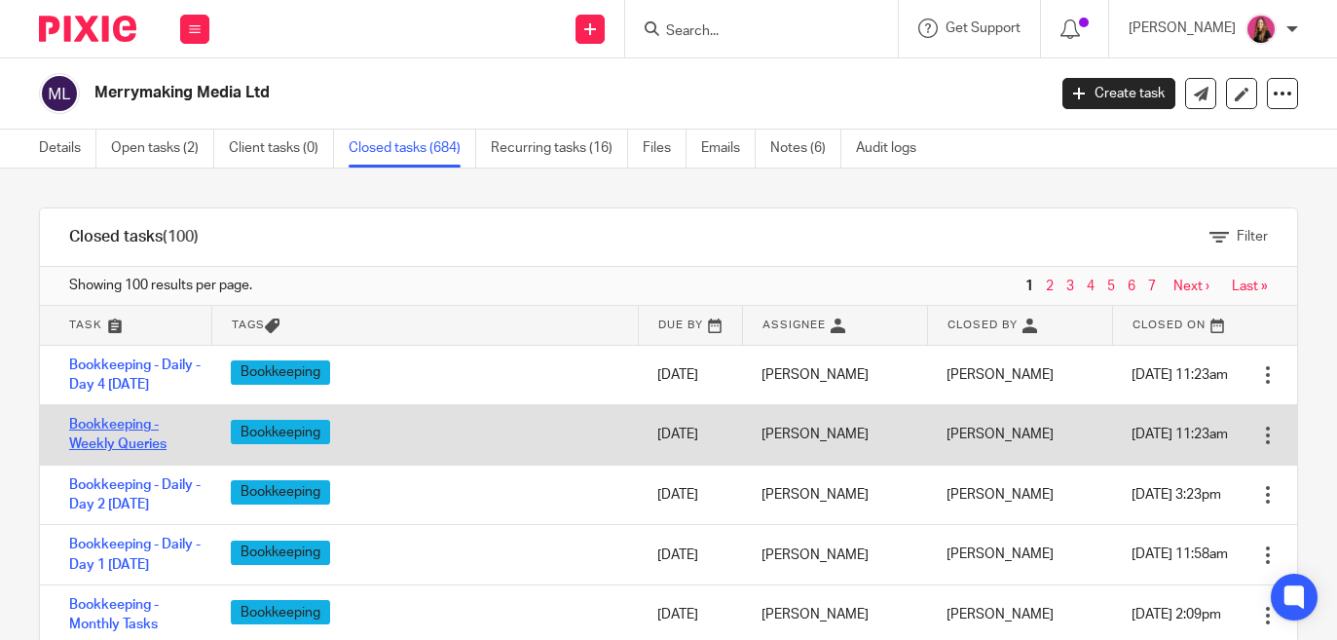
click at [103, 430] on link "Bookkeeping - Weekly Queries" at bounding box center [117, 434] width 97 height 33
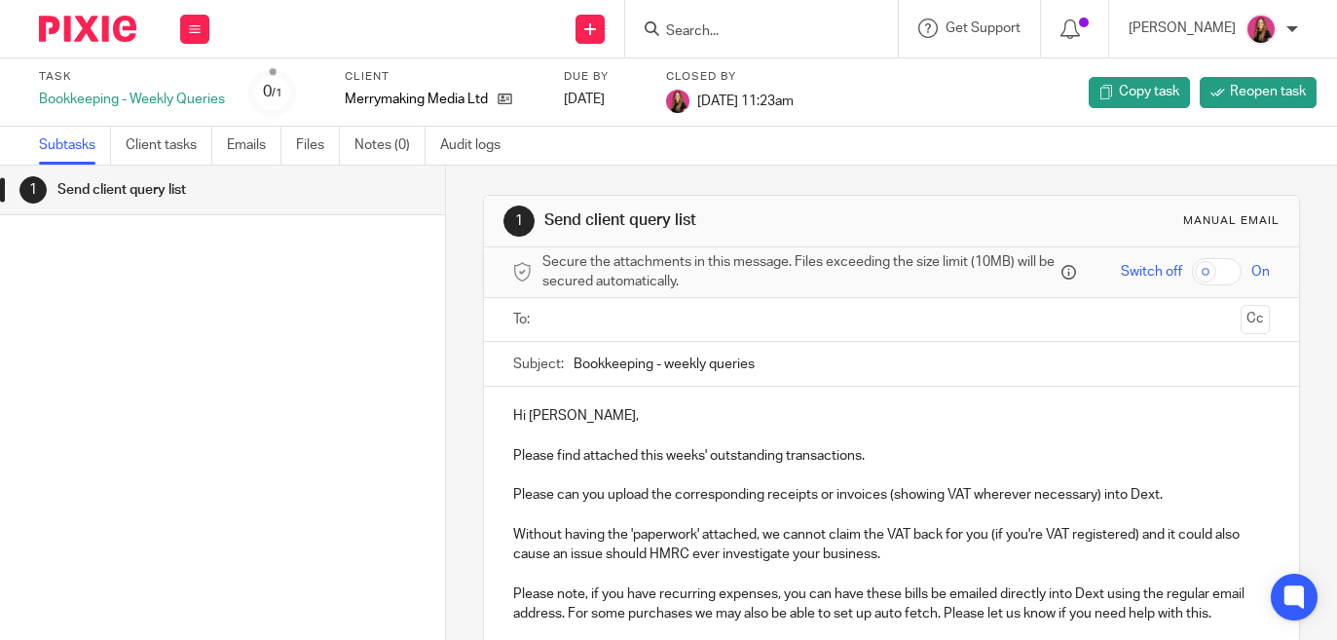
click at [769, 304] on ul at bounding box center [893, 320] width 696 height 32
click at [739, 318] on input "text" at bounding box center [891, 320] width 684 height 22
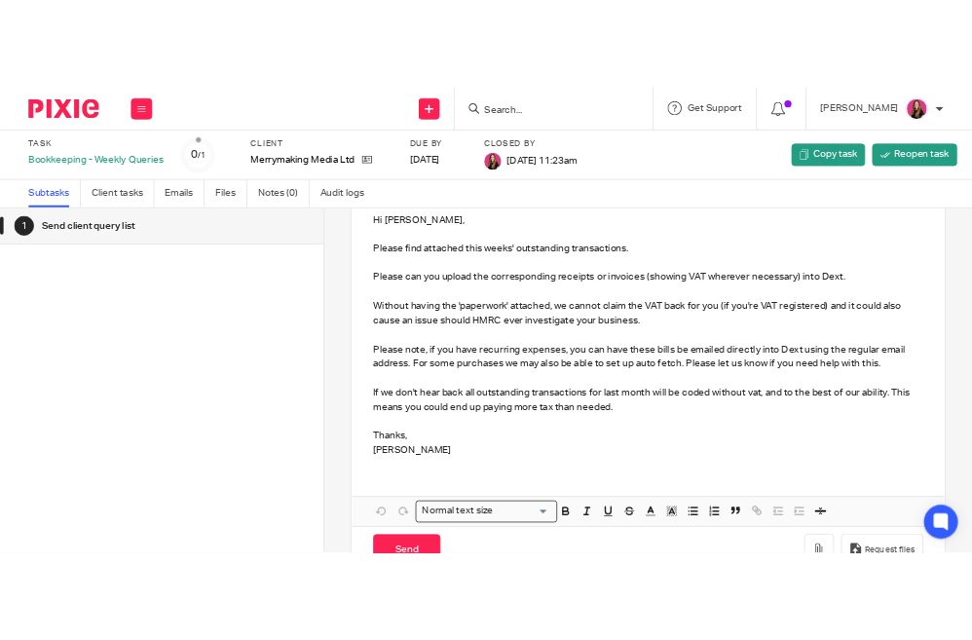
scroll to position [294, 0]
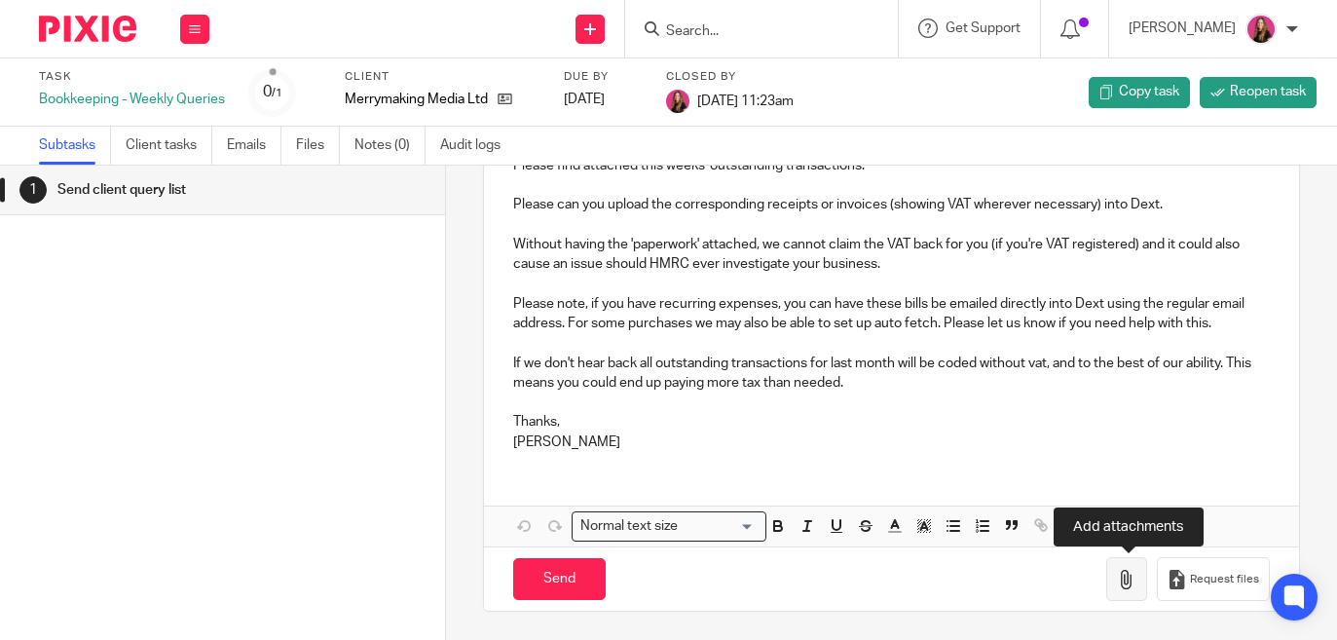
click at [1116, 586] on button "button" at bounding box center [1127, 579] width 41 height 44
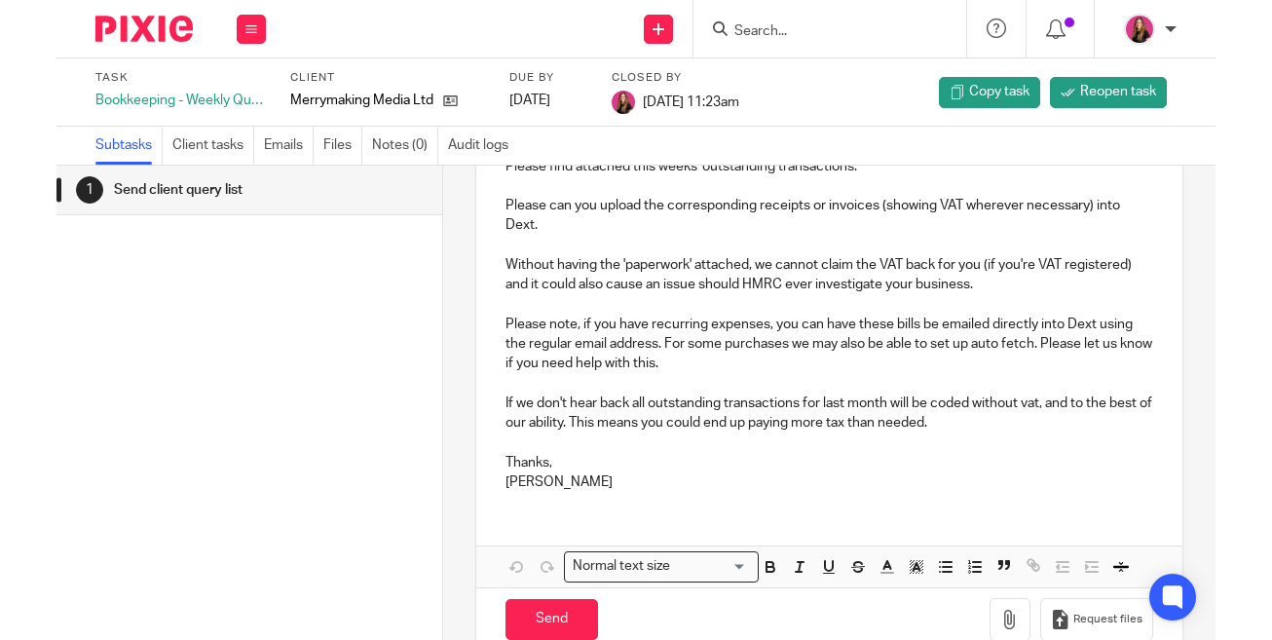
scroll to position [301, 0]
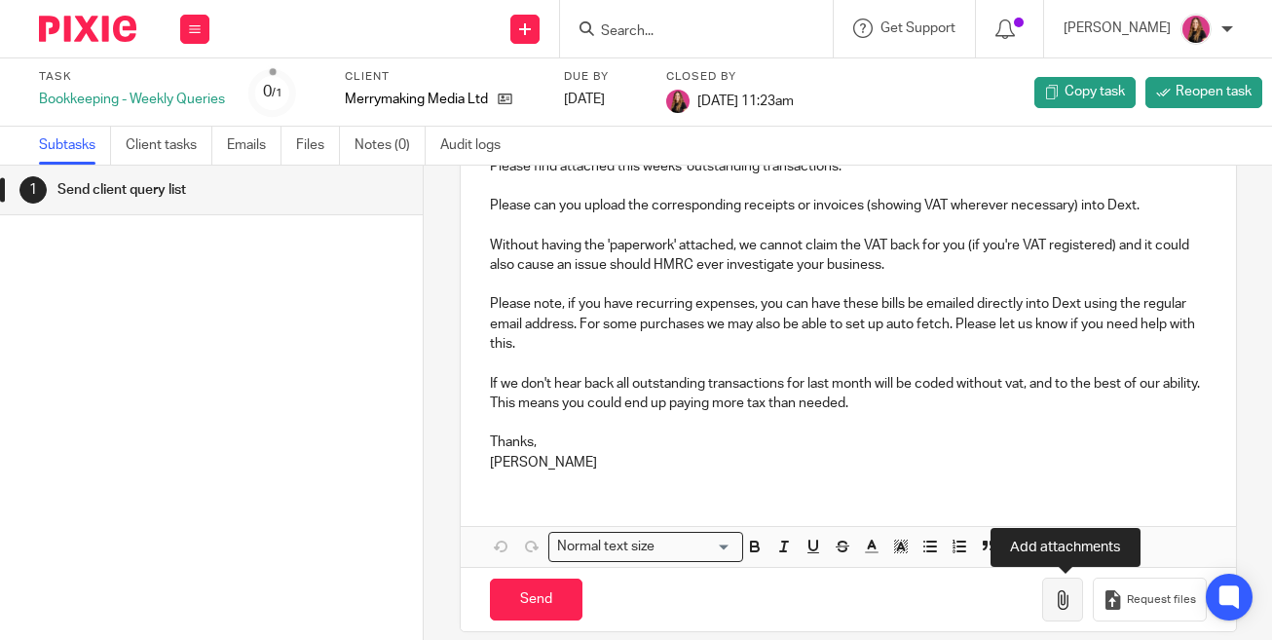
click at [1072, 602] on icon "button" at bounding box center [1062, 599] width 19 height 19
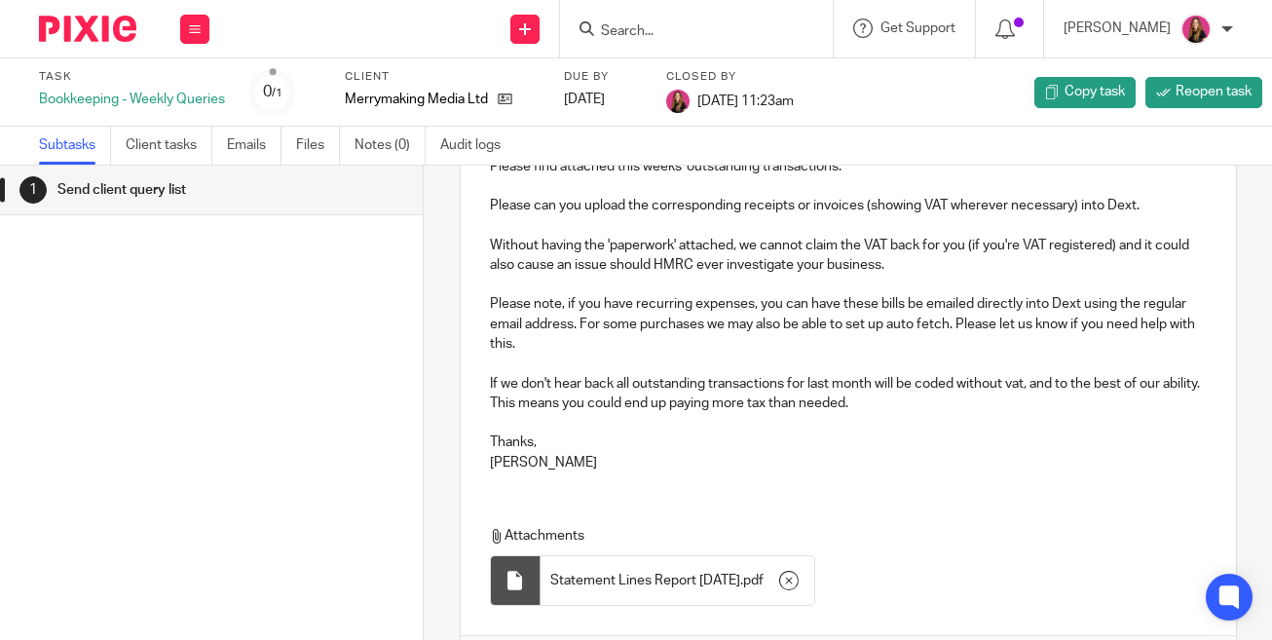
scroll to position [431, 0]
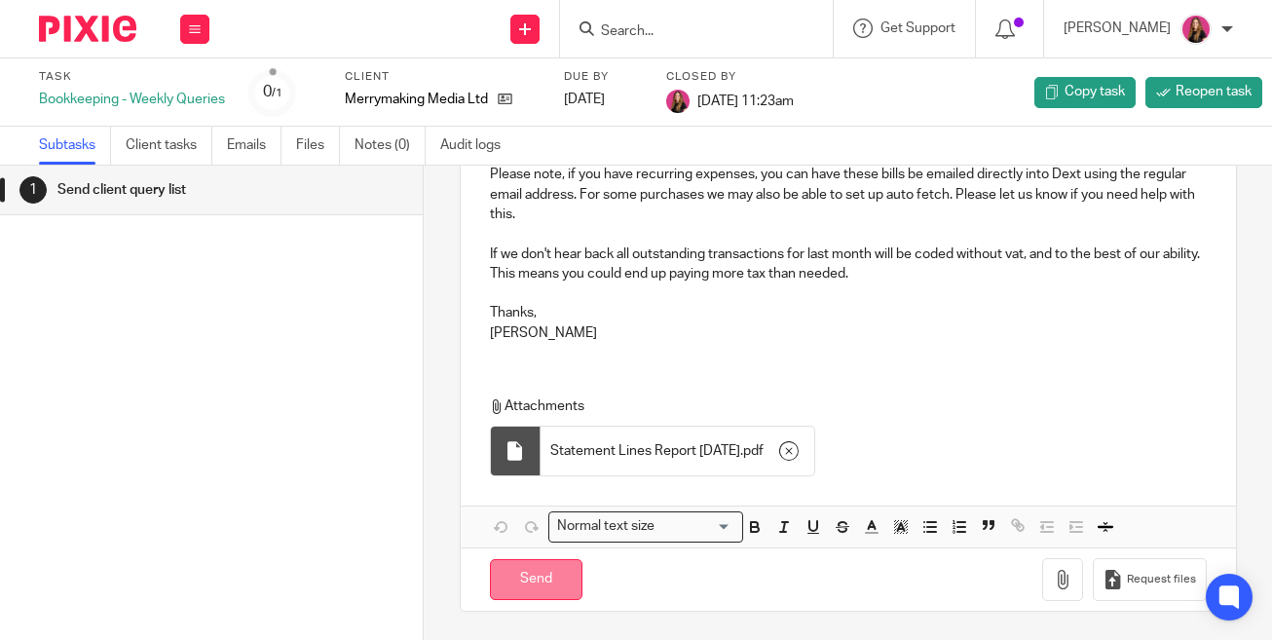
click at [547, 565] on input "Send" at bounding box center [536, 580] width 93 height 42
type input "Sent"
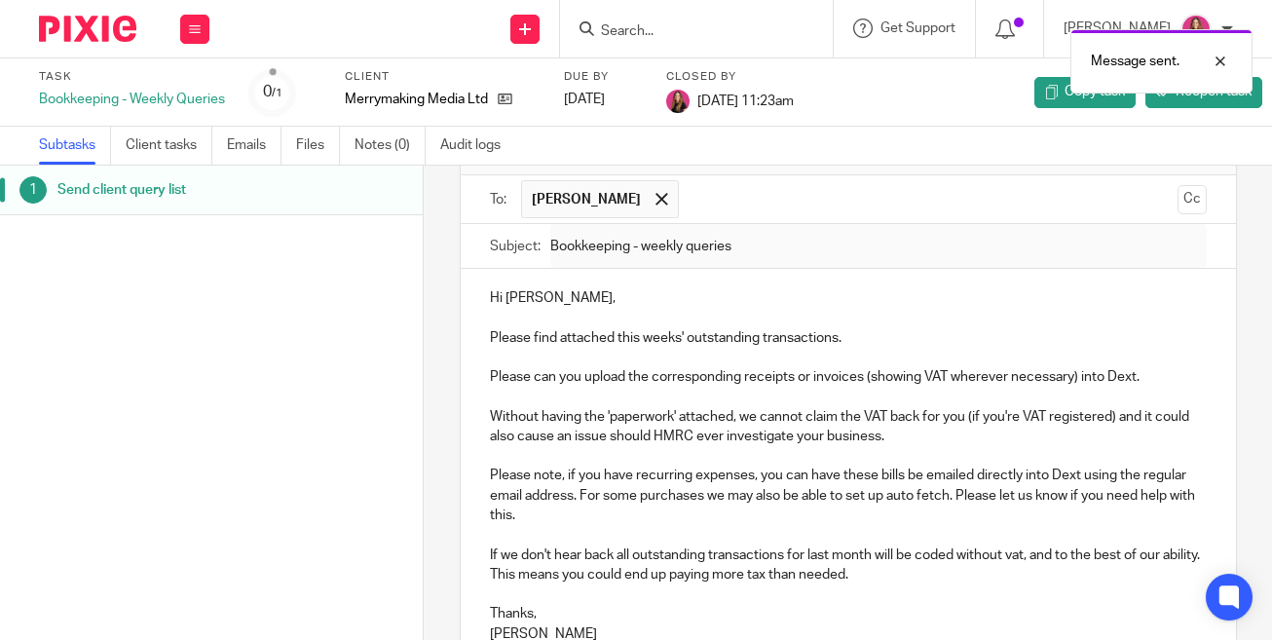
scroll to position [0, 0]
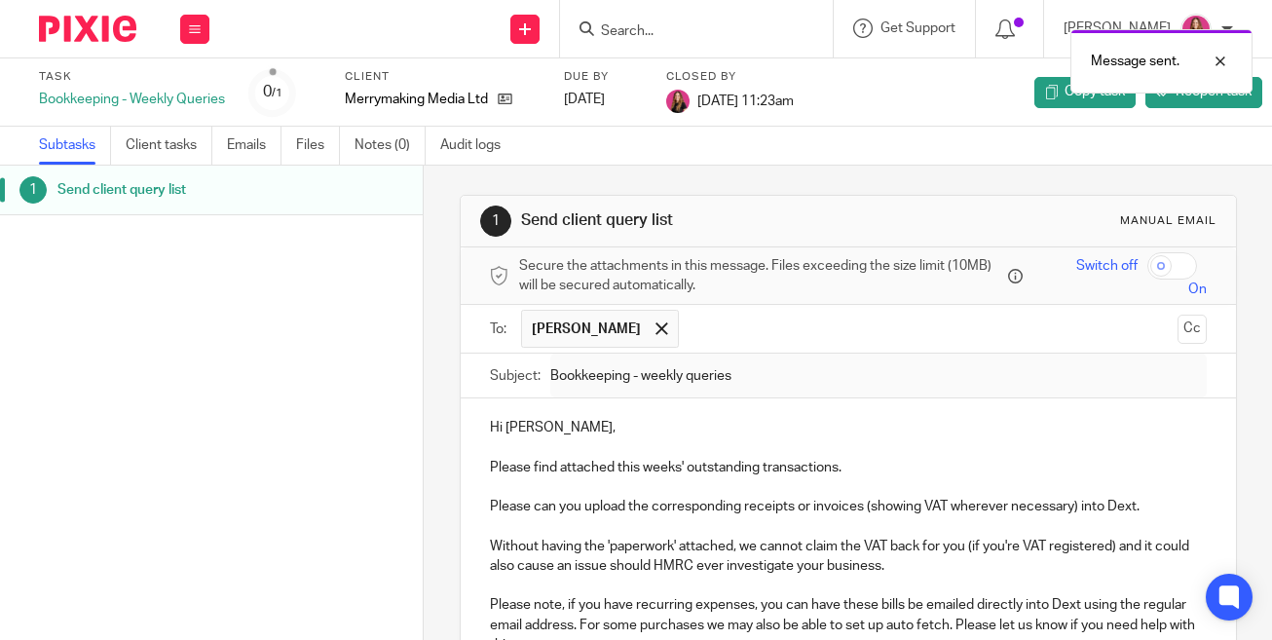
click at [106, 23] on img at bounding box center [87, 29] width 97 height 26
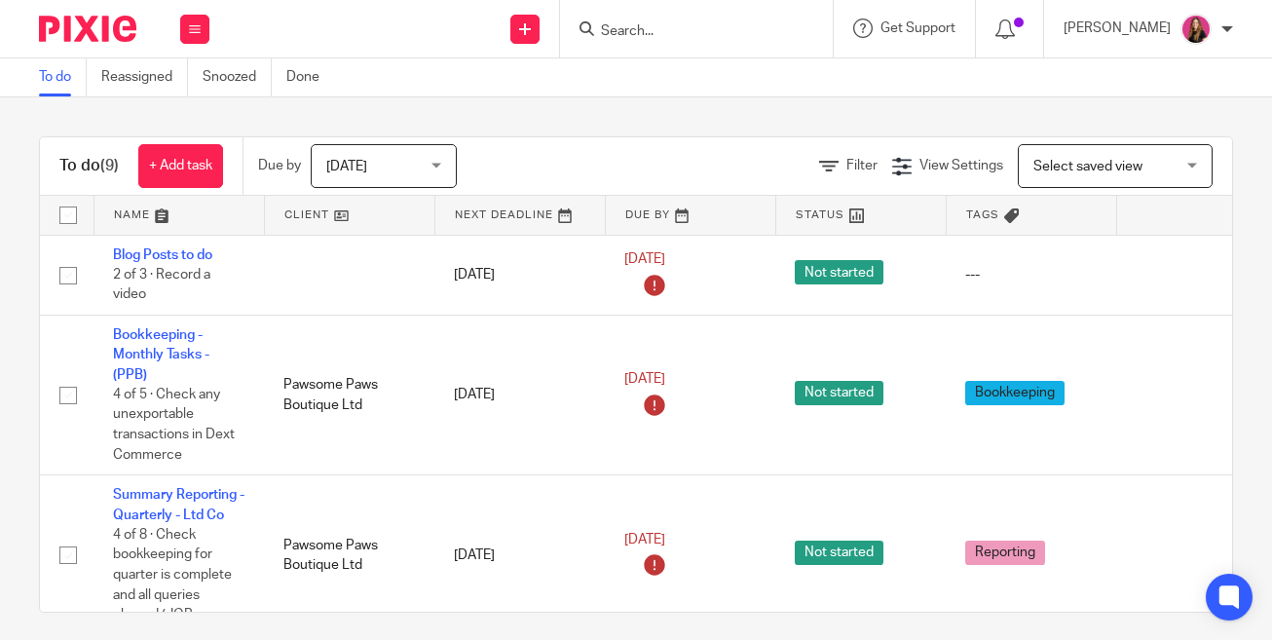
click at [367, 221] on link at bounding box center [349, 215] width 169 height 39
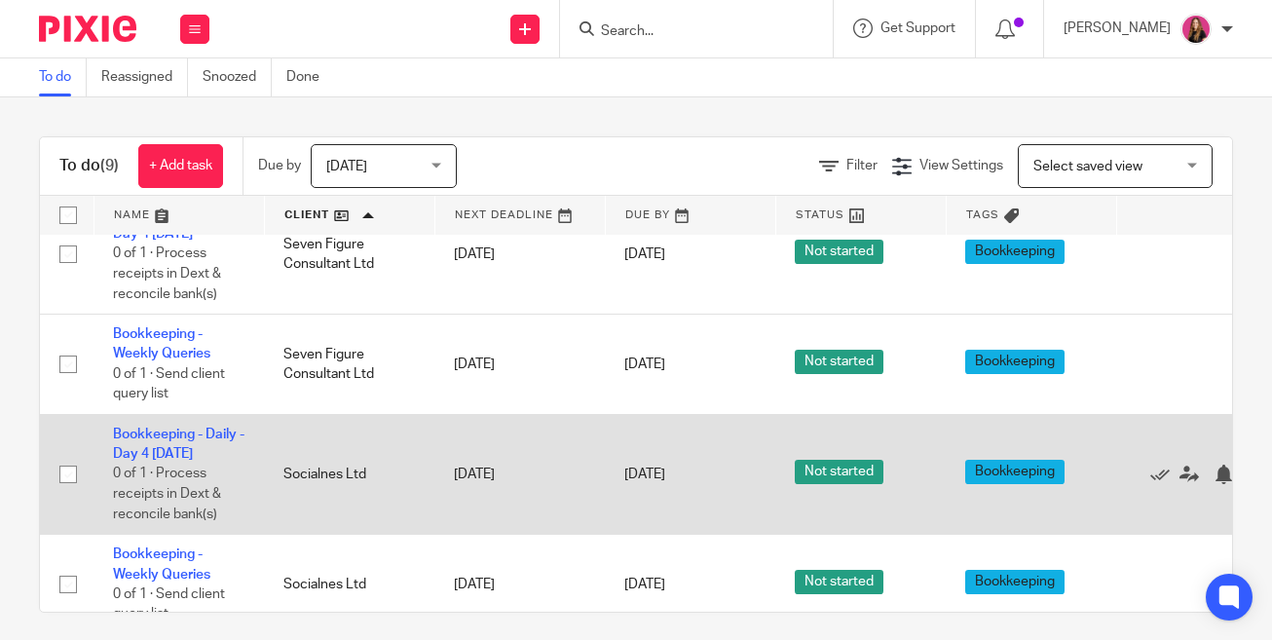
scroll to position [597, 0]
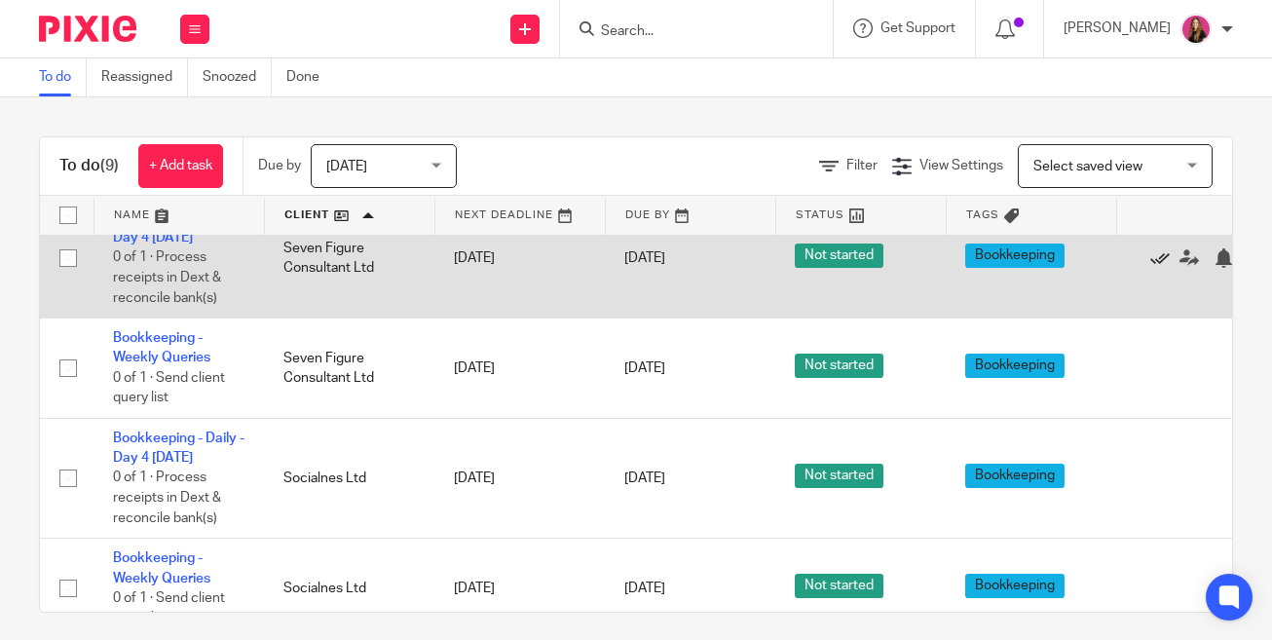
click at [1157, 268] on icon at bounding box center [1159, 257] width 19 height 19
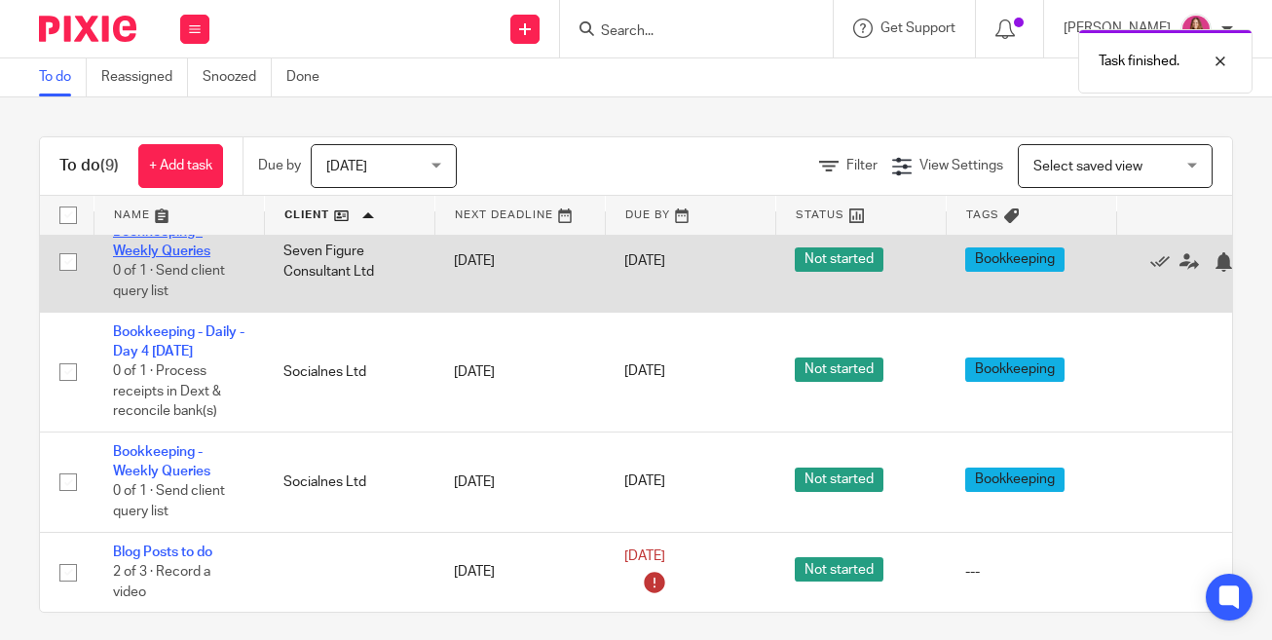
click at [174, 246] on link "Bookkeeping - Weekly Queries" at bounding box center [161, 241] width 97 height 33
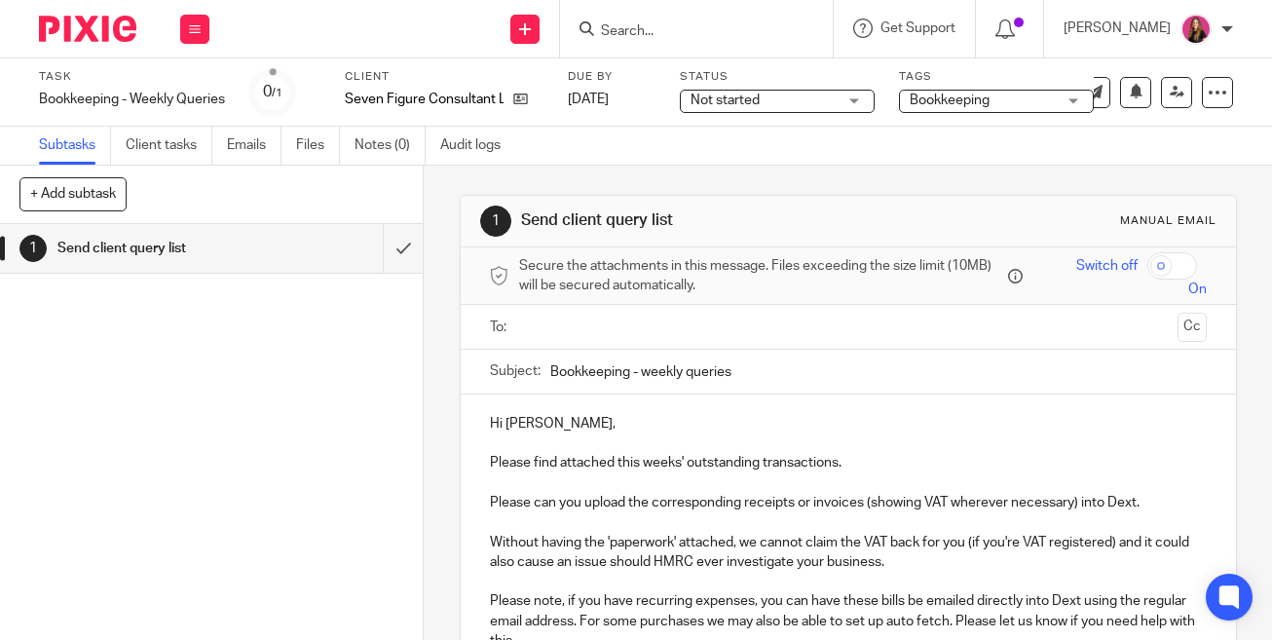
click at [628, 311] on ul at bounding box center [849, 327] width 657 height 32
click at [616, 317] on input "text" at bounding box center [848, 327] width 644 height 22
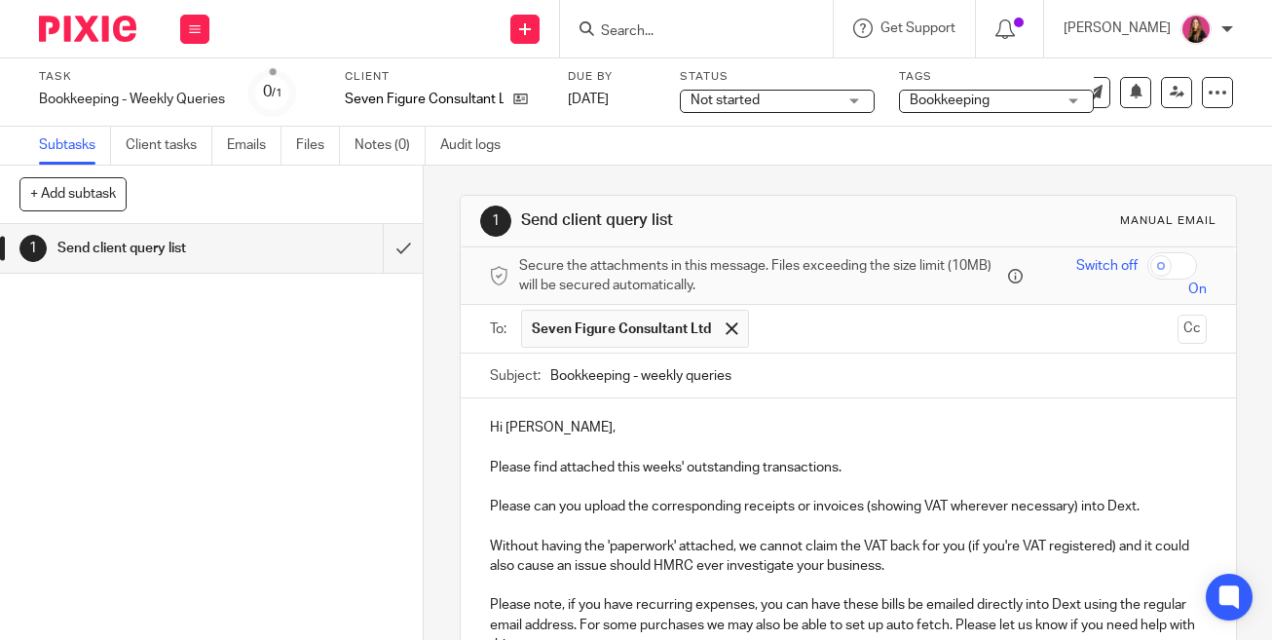
scroll to position [321, 0]
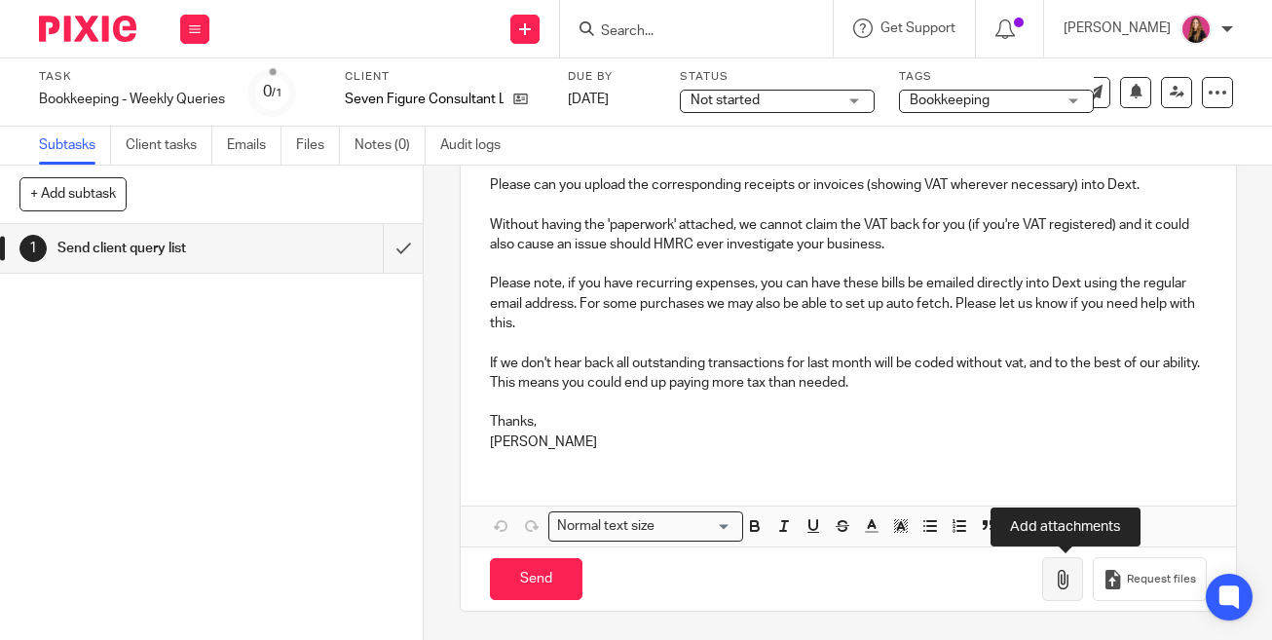
click at [1073, 588] on button "button" at bounding box center [1062, 579] width 41 height 44
click at [1051, 570] on button "button" at bounding box center [1062, 579] width 41 height 44
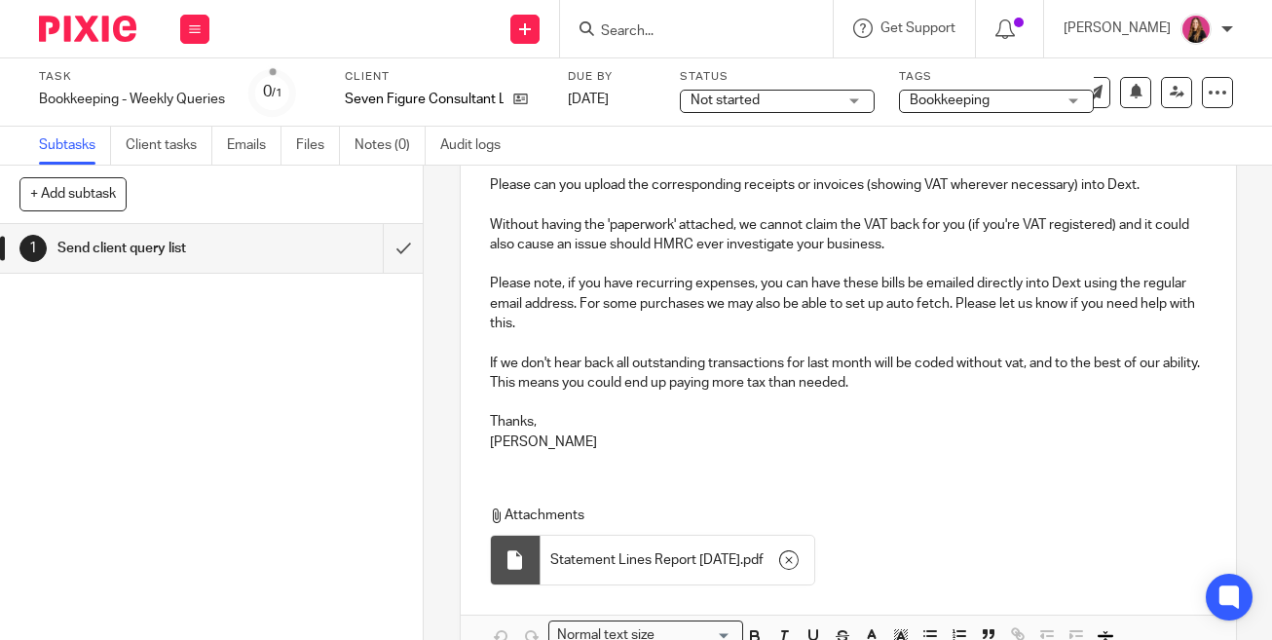
scroll to position [431, 0]
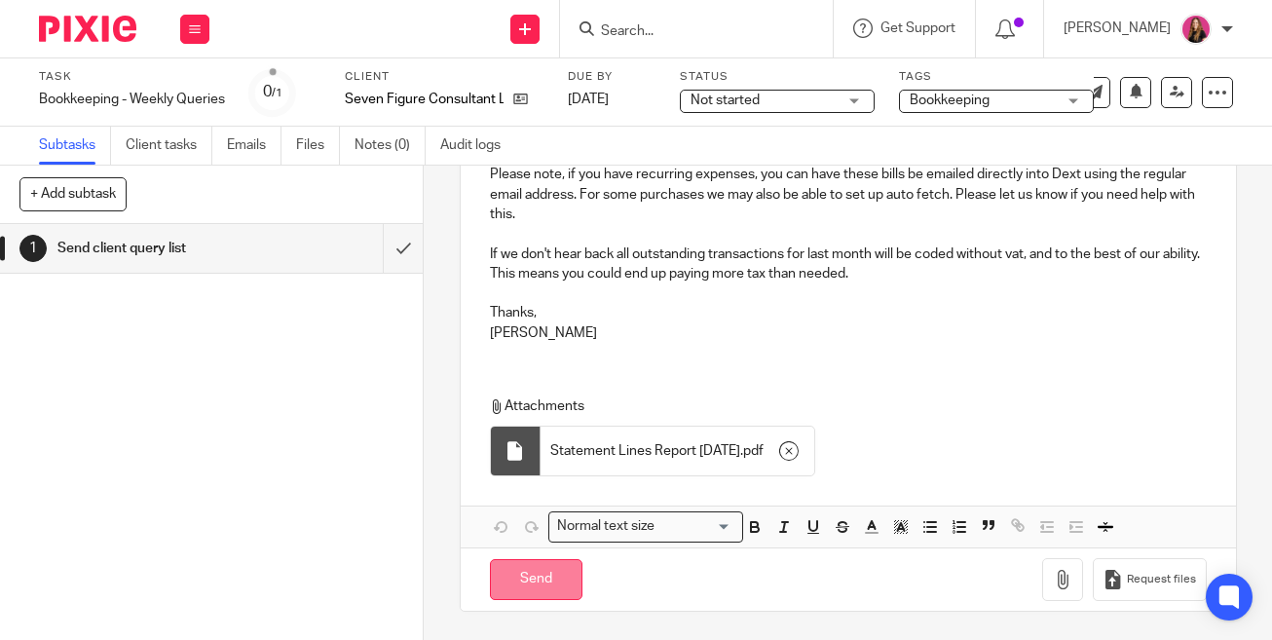
click at [550, 570] on input "Send" at bounding box center [536, 580] width 93 height 42
type input "Sent"
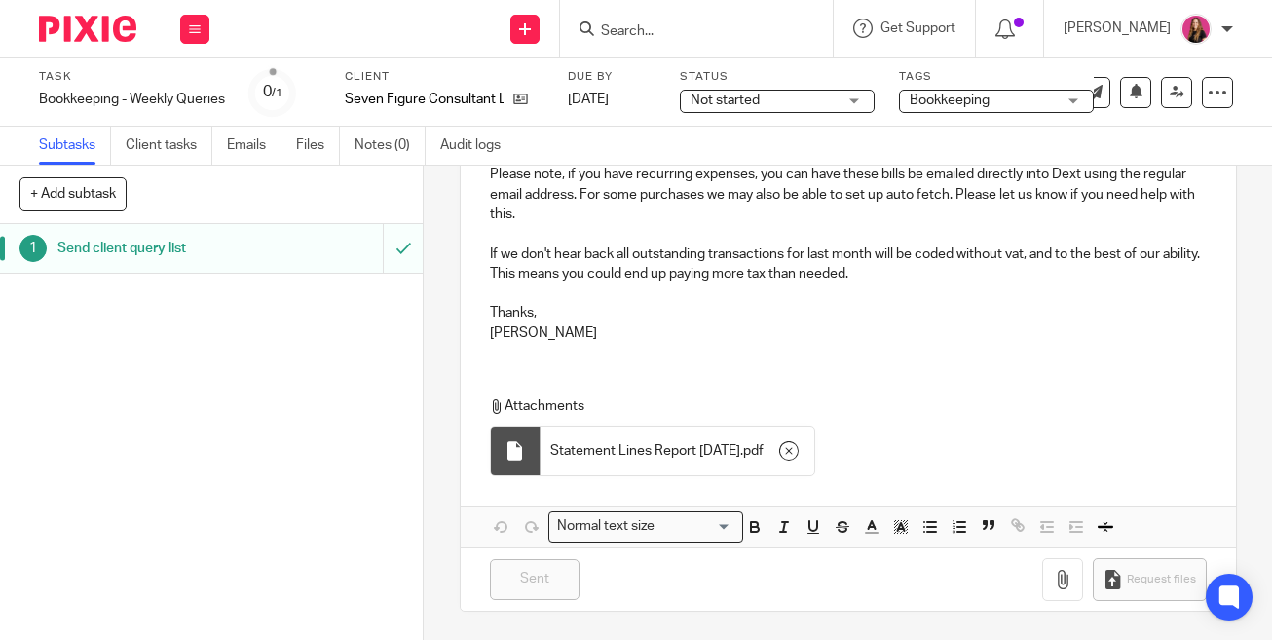
click at [110, 35] on img at bounding box center [87, 29] width 97 height 26
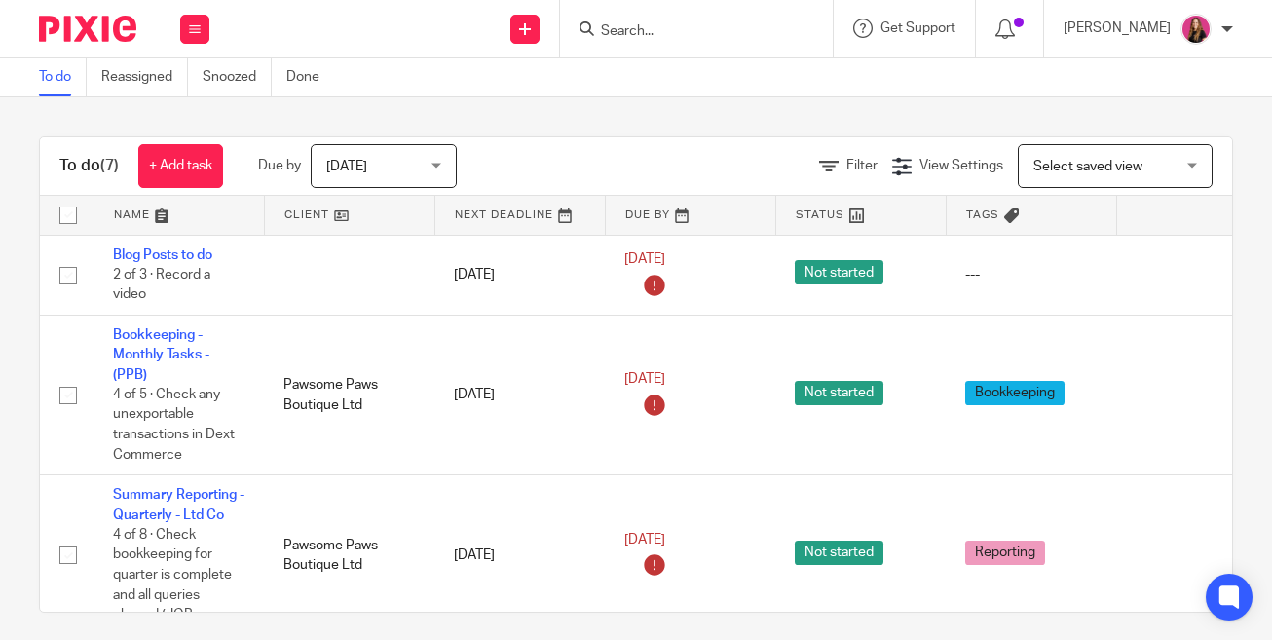
click at [357, 221] on link at bounding box center [349, 215] width 169 height 39
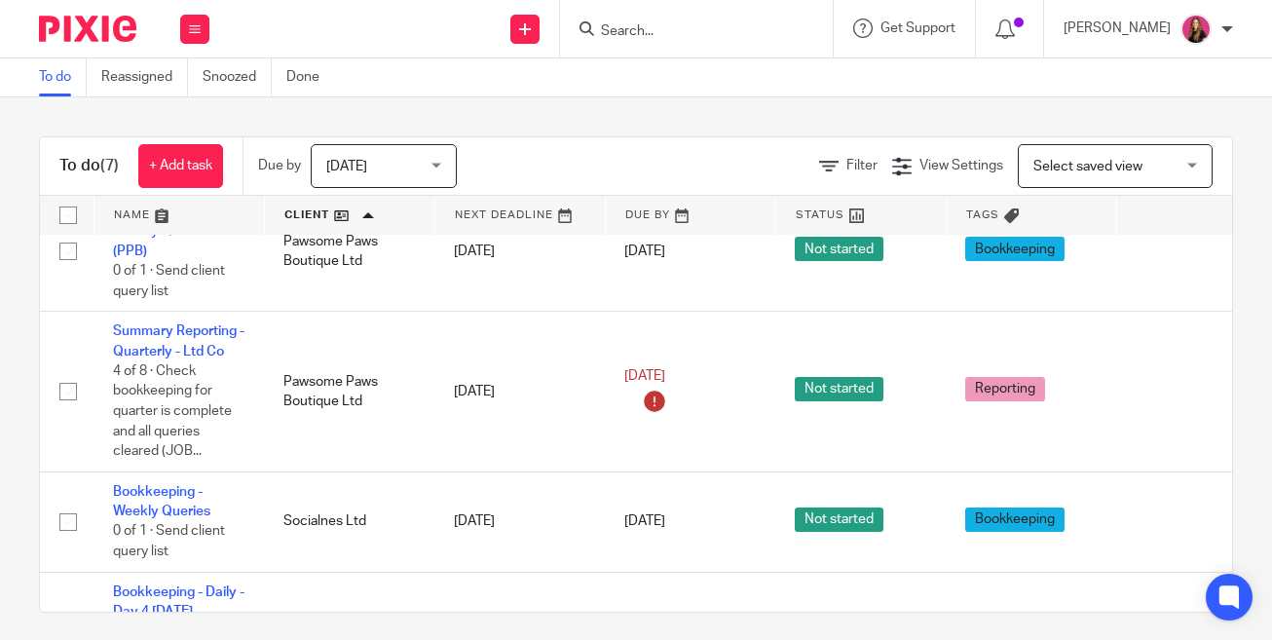
scroll to position [524, 0]
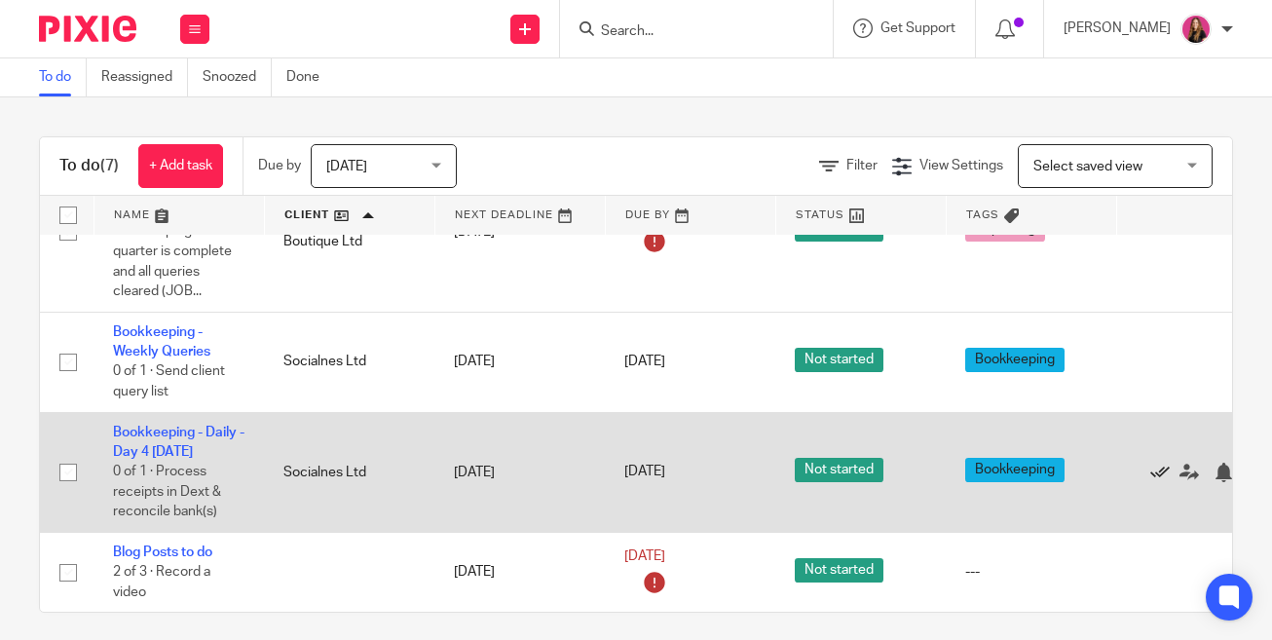
click at [1161, 463] on icon at bounding box center [1159, 472] width 19 height 19
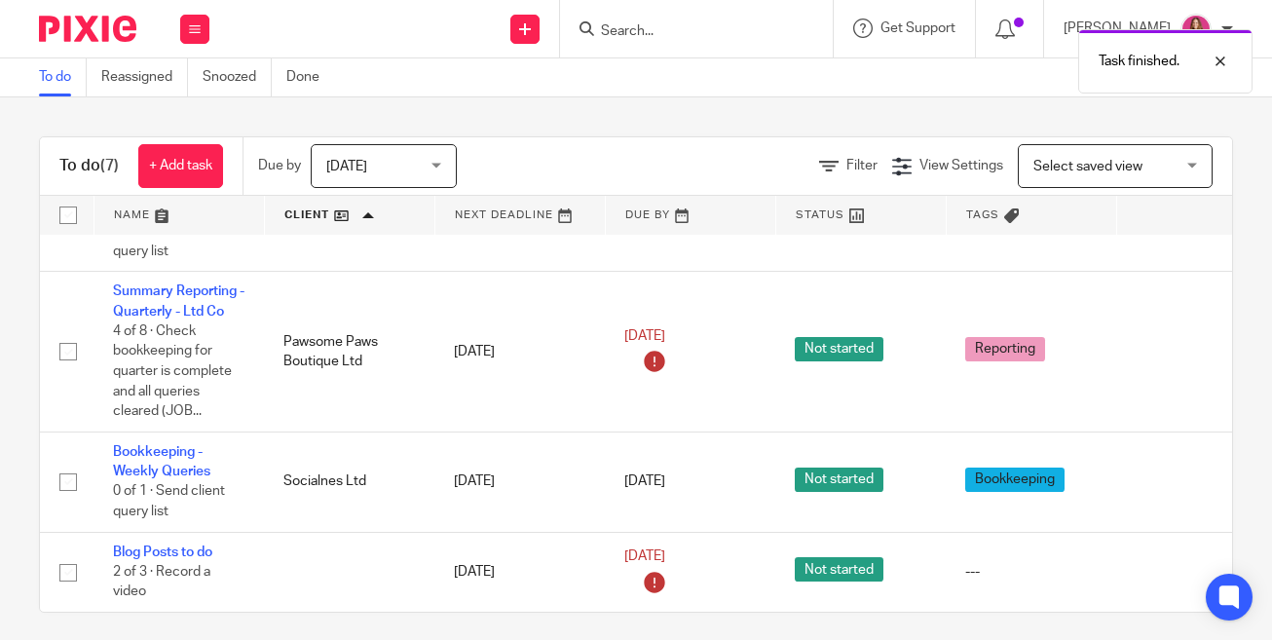
scroll to position [400, 0]
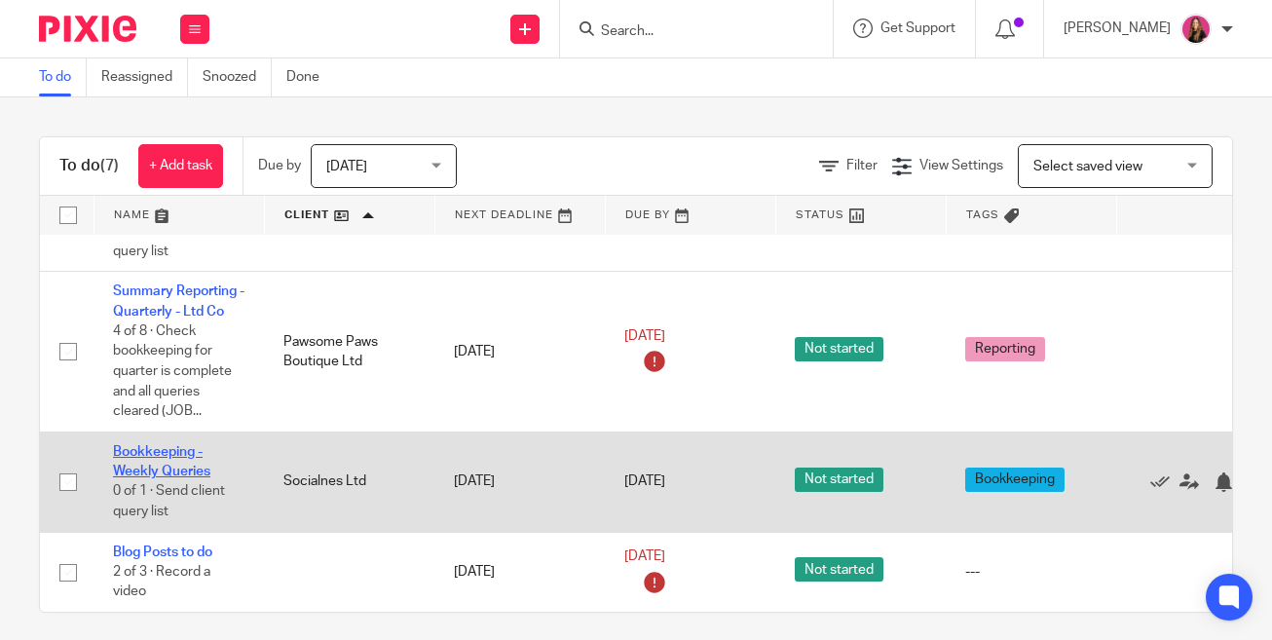
click at [179, 451] on link "Bookkeeping - Weekly Queries" at bounding box center [161, 461] width 97 height 33
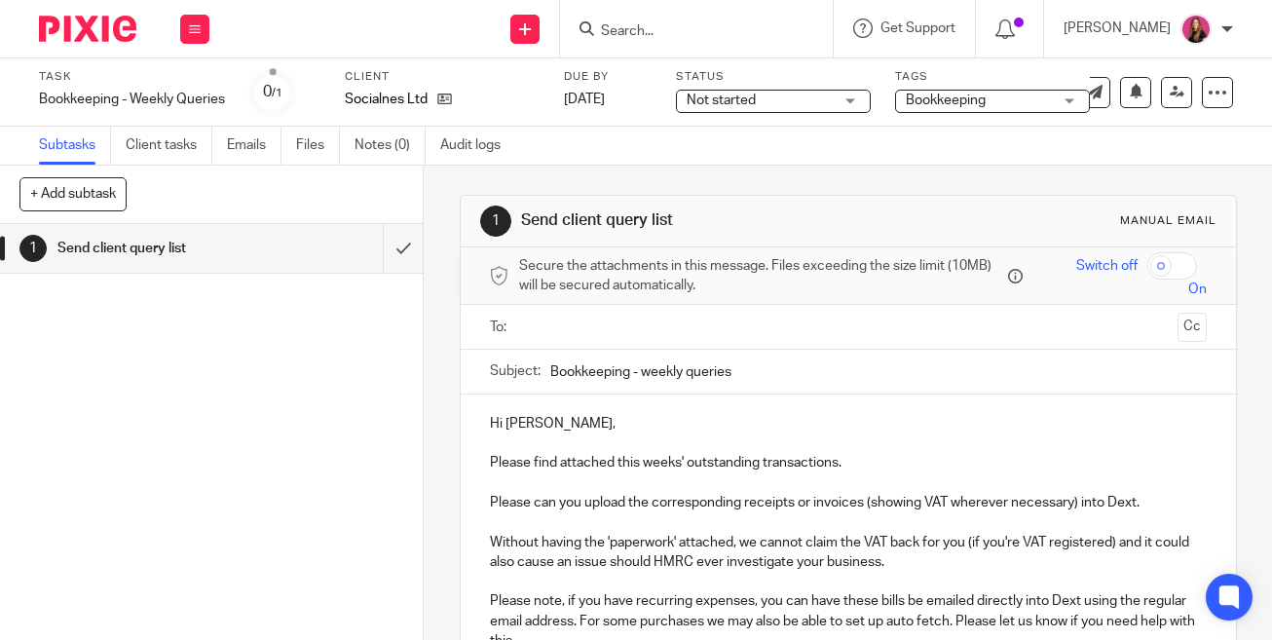
click at [777, 332] on input "text" at bounding box center [848, 327] width 644 height 22
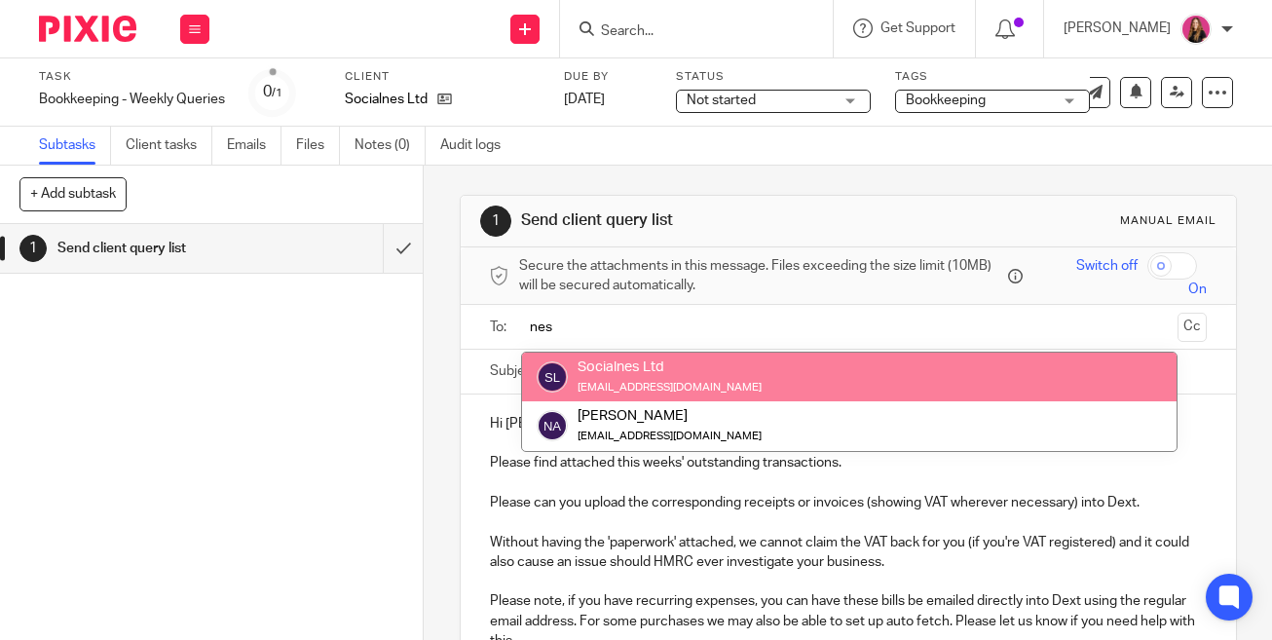
type input "nes"
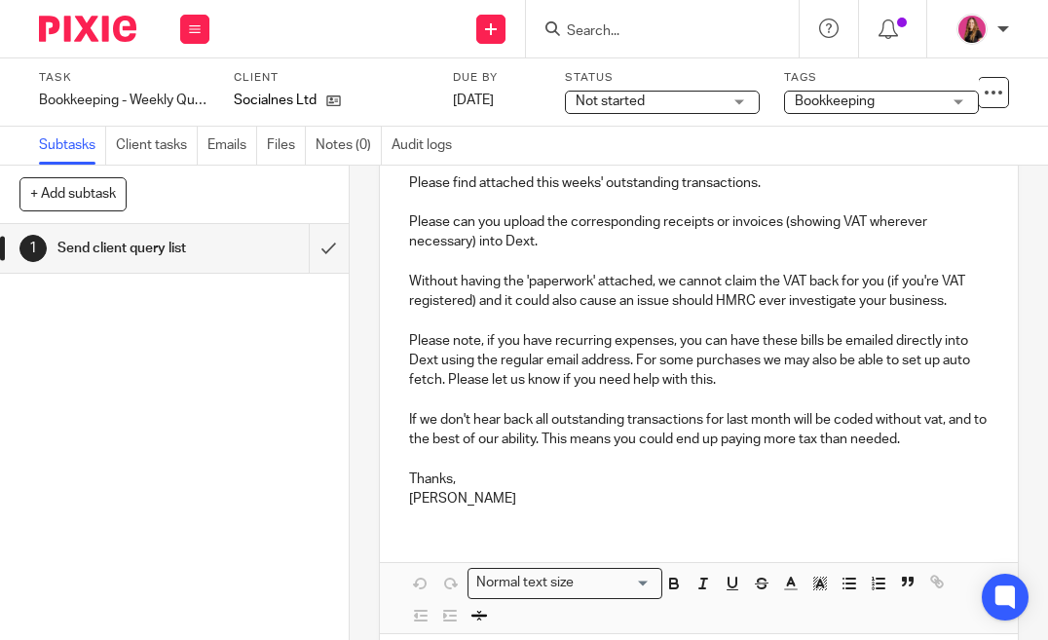
scroll to position [370, 0]
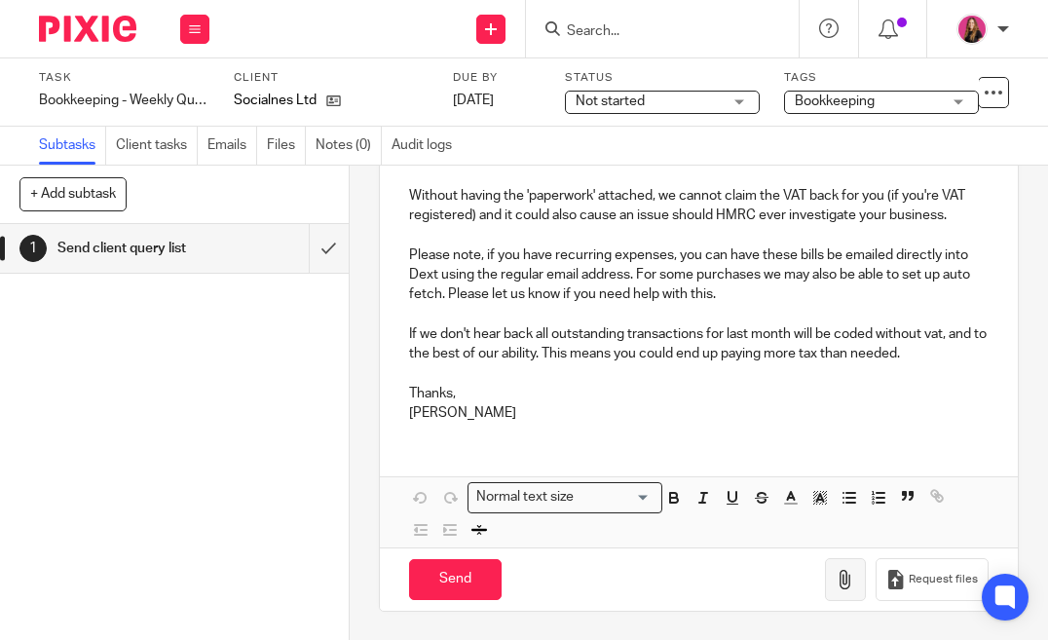
click at [843, 586] on icon "button" at bounding box center [845, 579] width 19 height 19
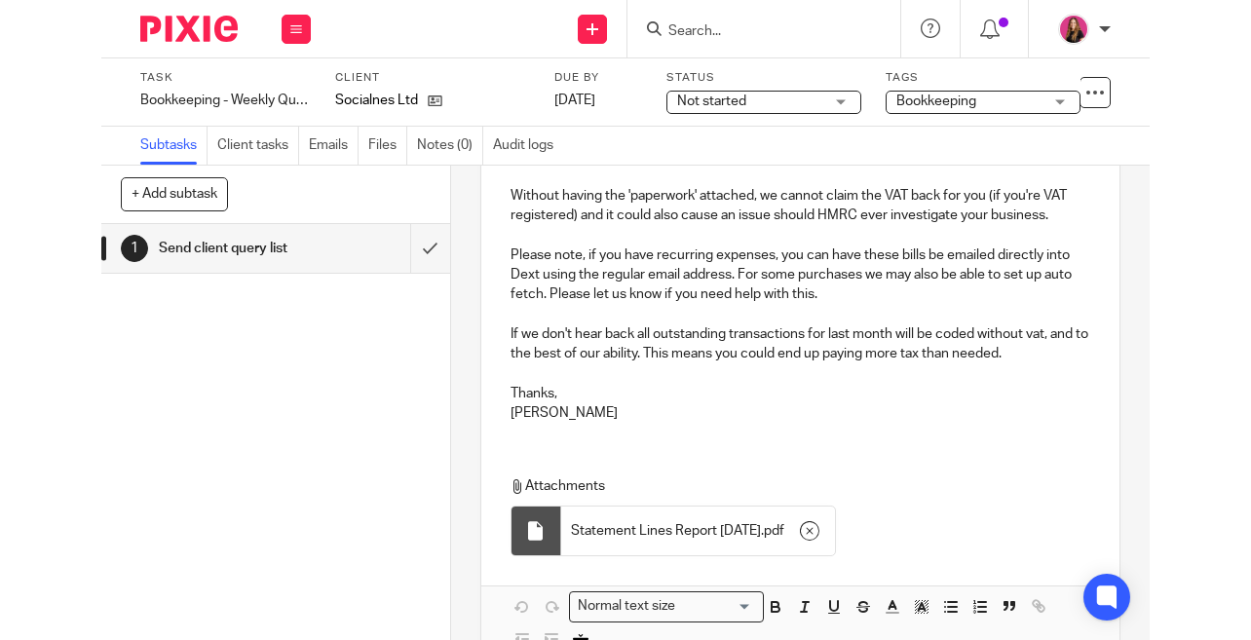
scroll to position [480, 0]
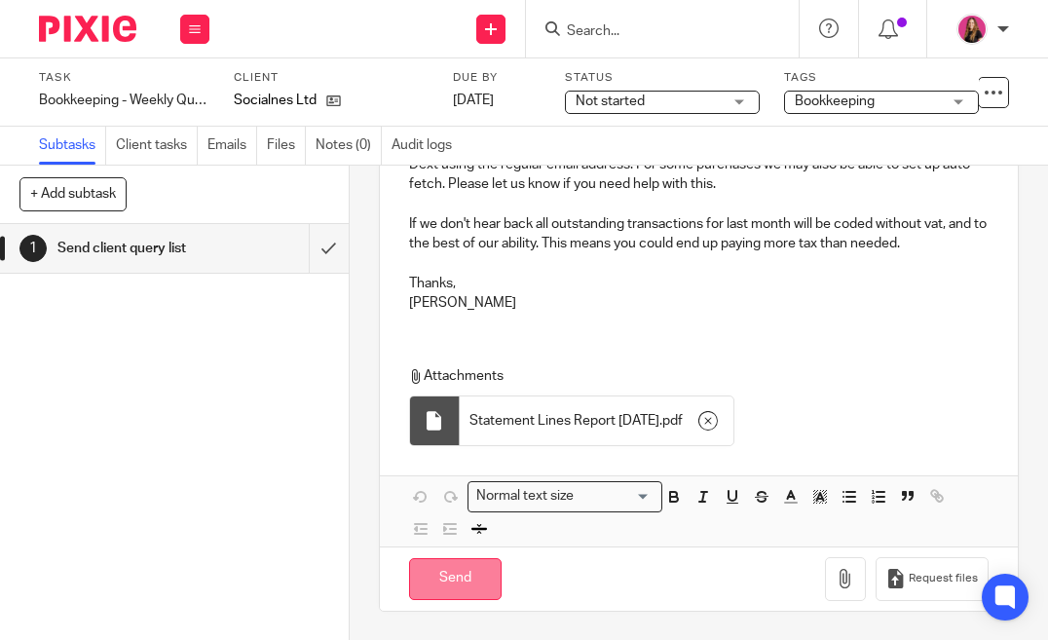
click at [486, 567] on input "Send" at bounding box center [455, 579] width 93 height 42
type input "Sent"
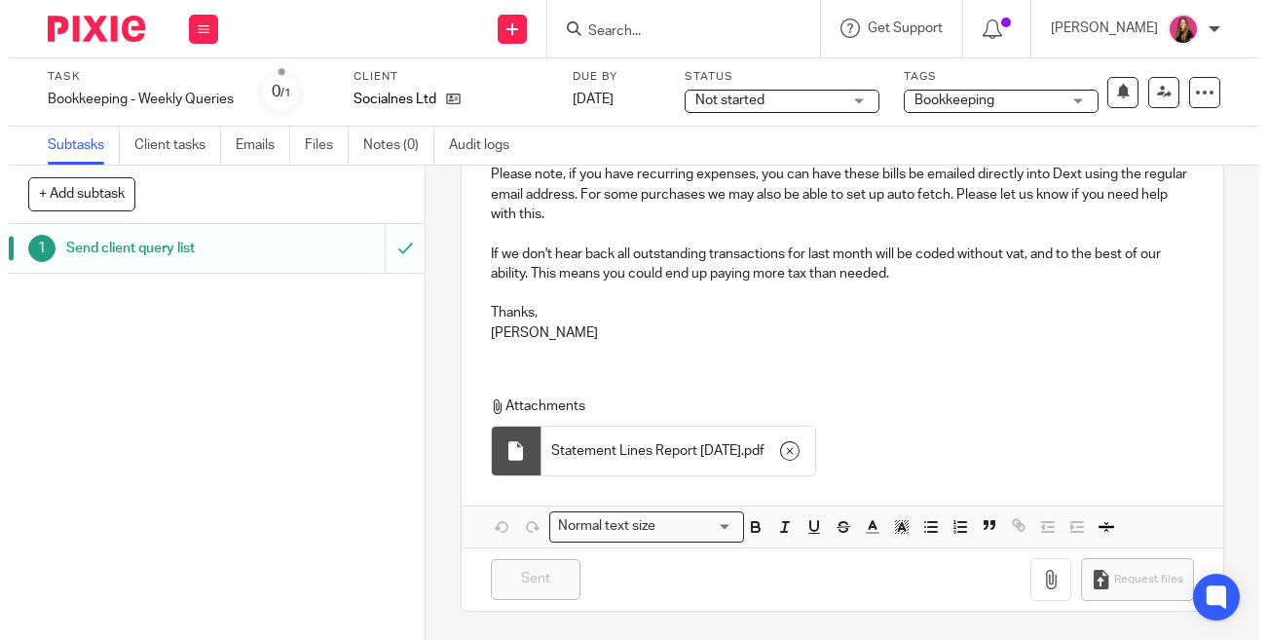
scroll to position [431, 0]
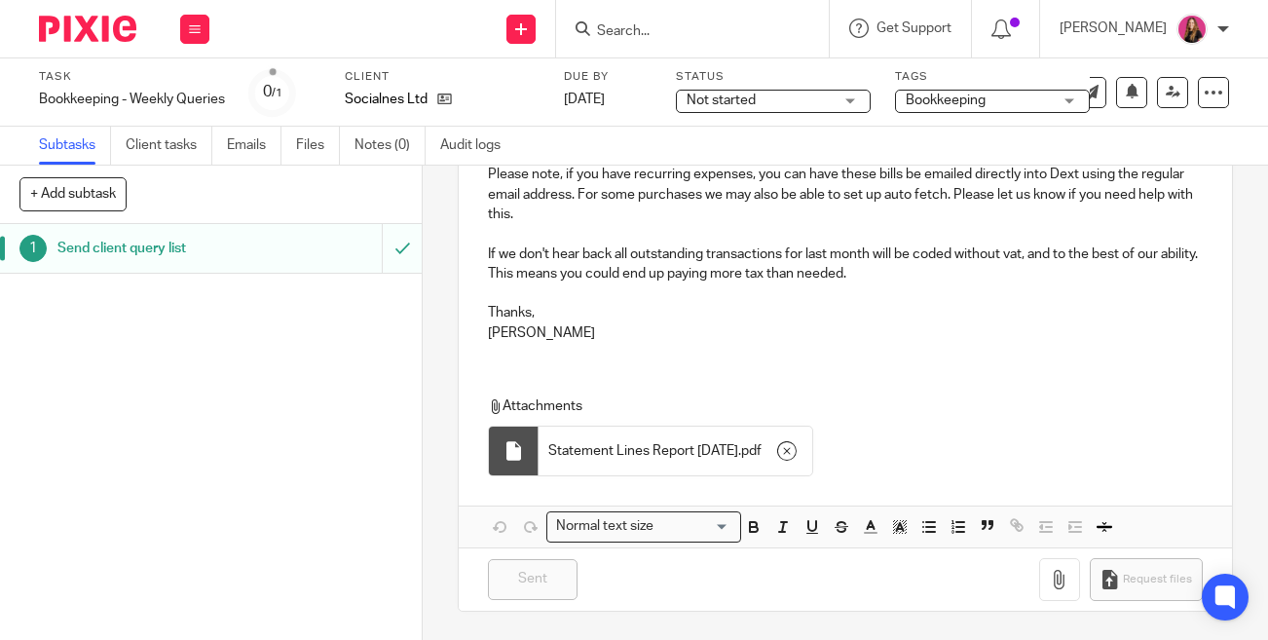
click at [109, 31] on img at bounding box center [87, 29] width 97 height 26
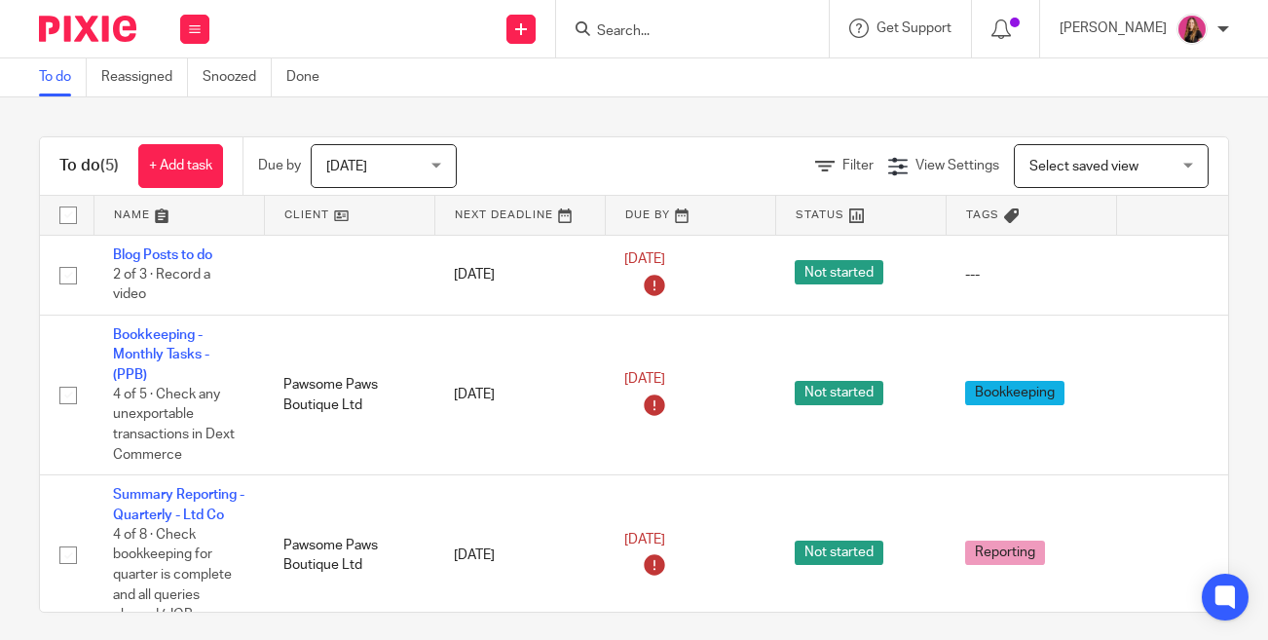
click at [624, 20] on form at bounding box center [698, 29] width 207 height 24
click at [612, 28] on input "Search" at bounding box center [682, 32] width 175 height 18
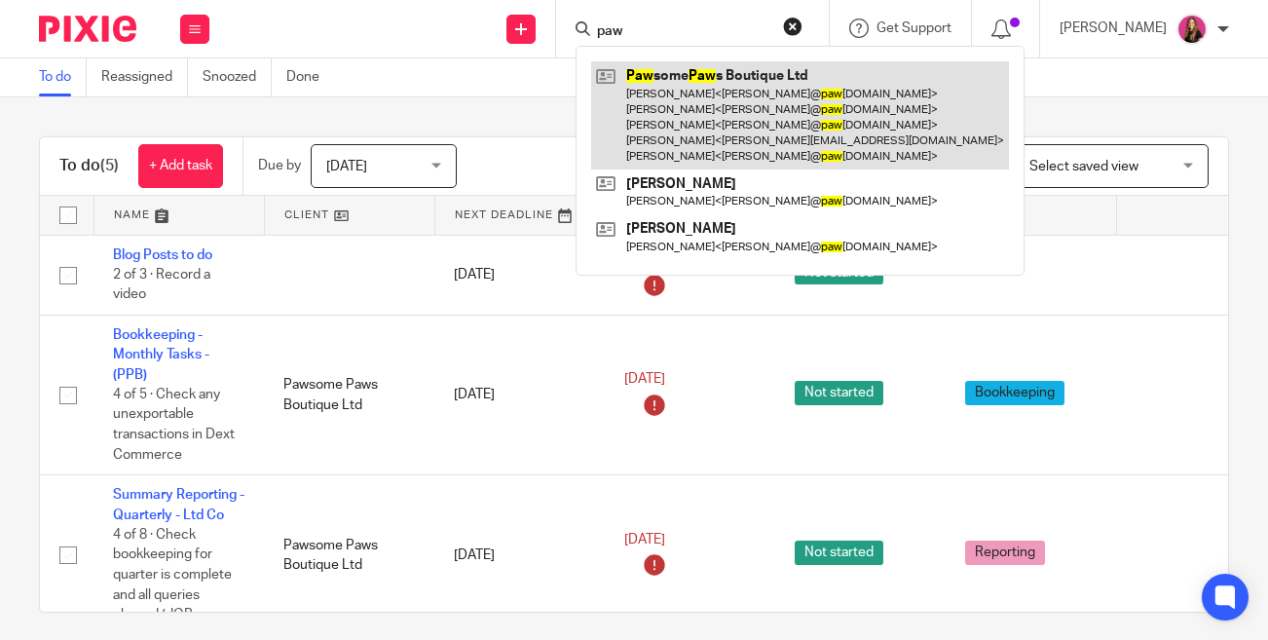
type input "paw"
click at [611, 102] on link at bounding box center [800, 115] width 418 height 108
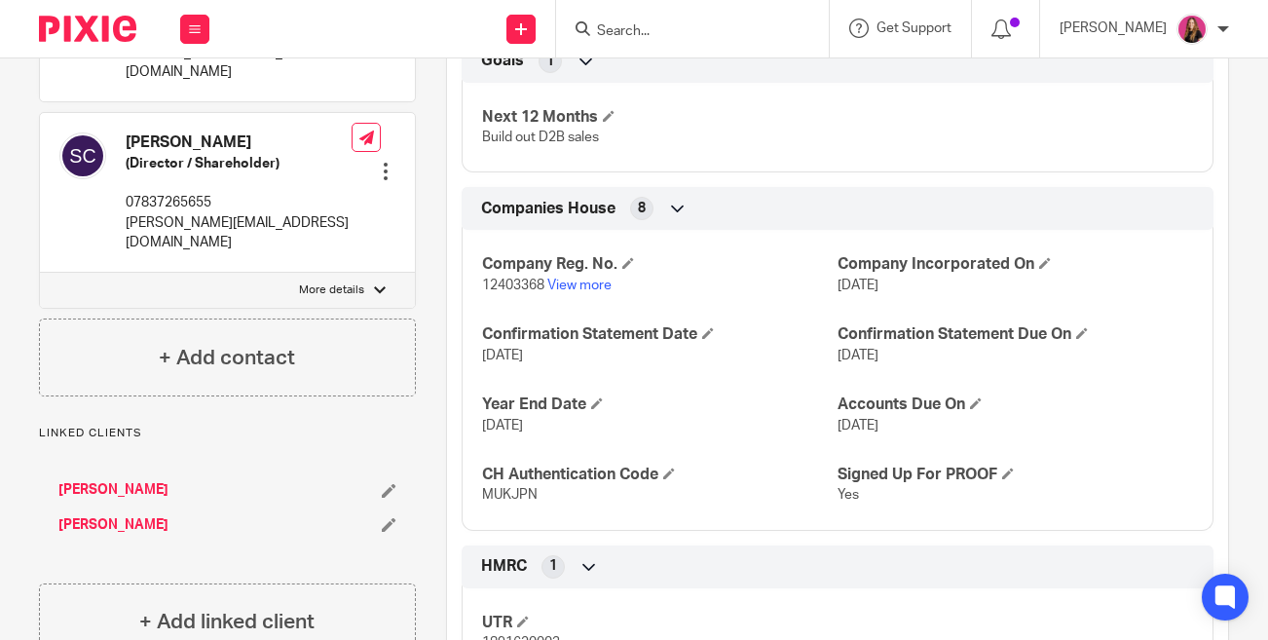
scroll to position [1343, 0]
